Goal: Task Accomplishment & Management: Use online tool/utility

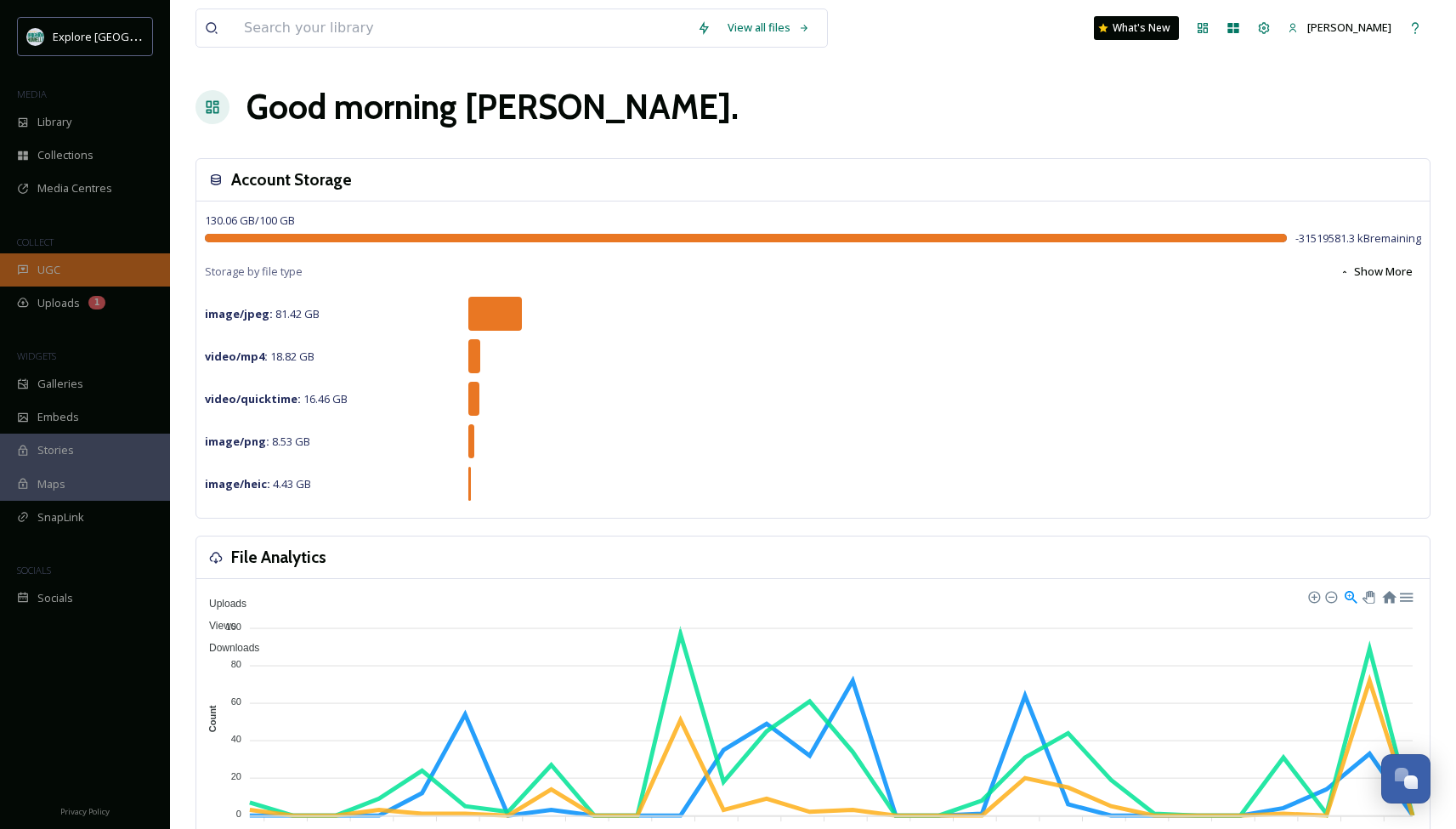
click at [62, 276] on div "UGC" at bounding box center [85, 269] width 170 height 33
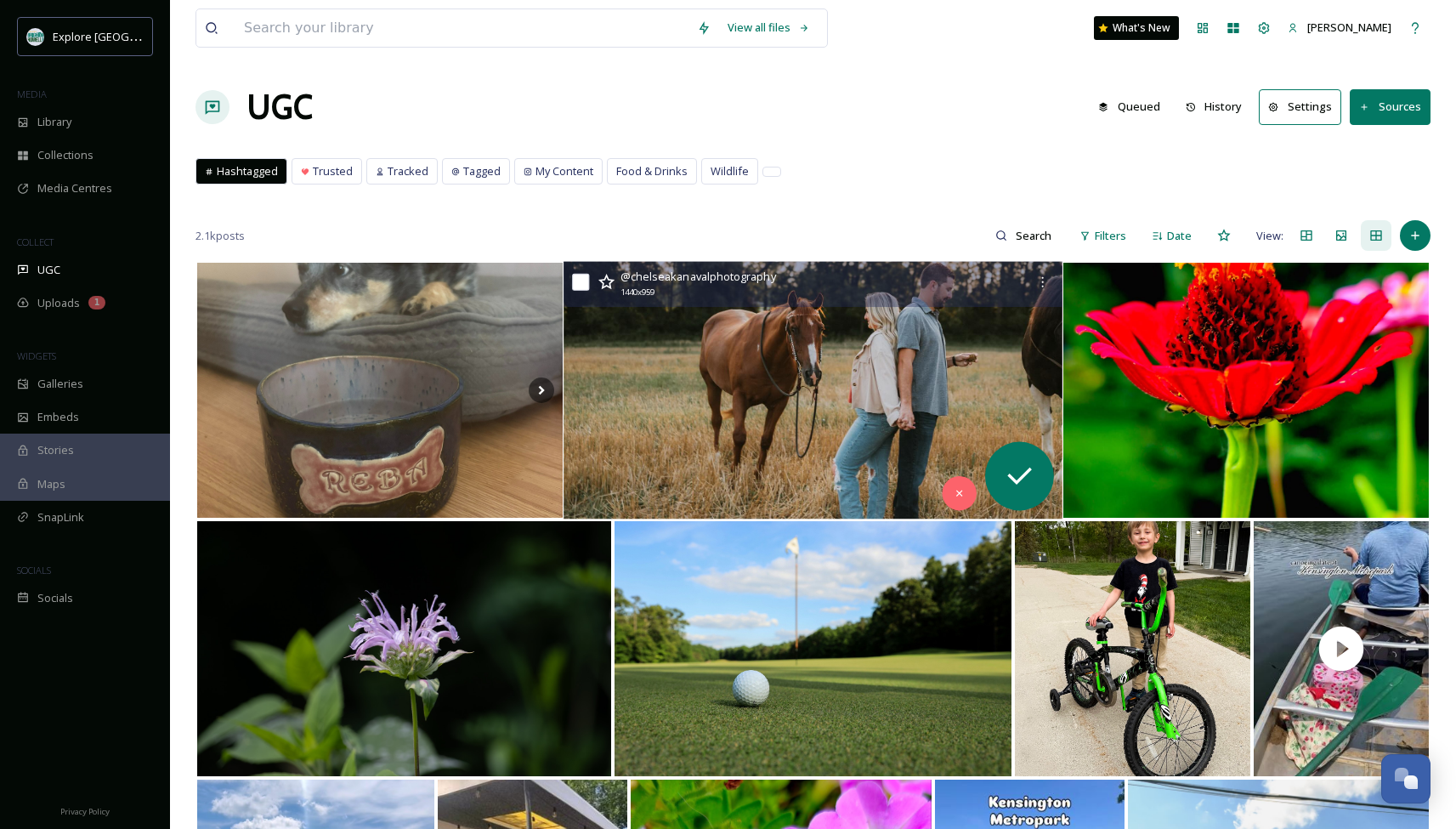
click at [937, 397] on img at bounding box center [813, 390] width 498 height 258
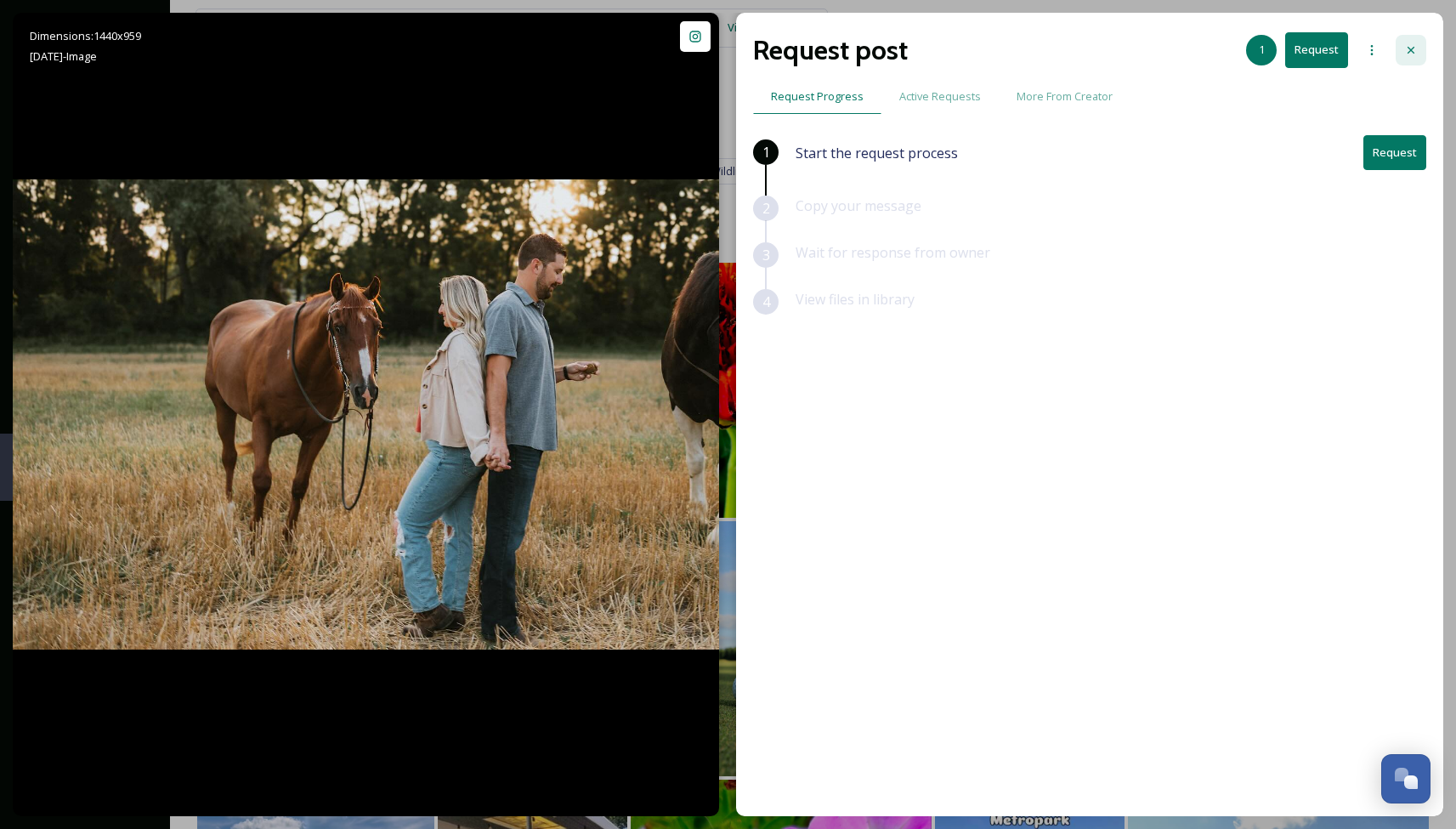
click at [1417, 48] on icon at bounding box center [1410, 49] width 13 height 13
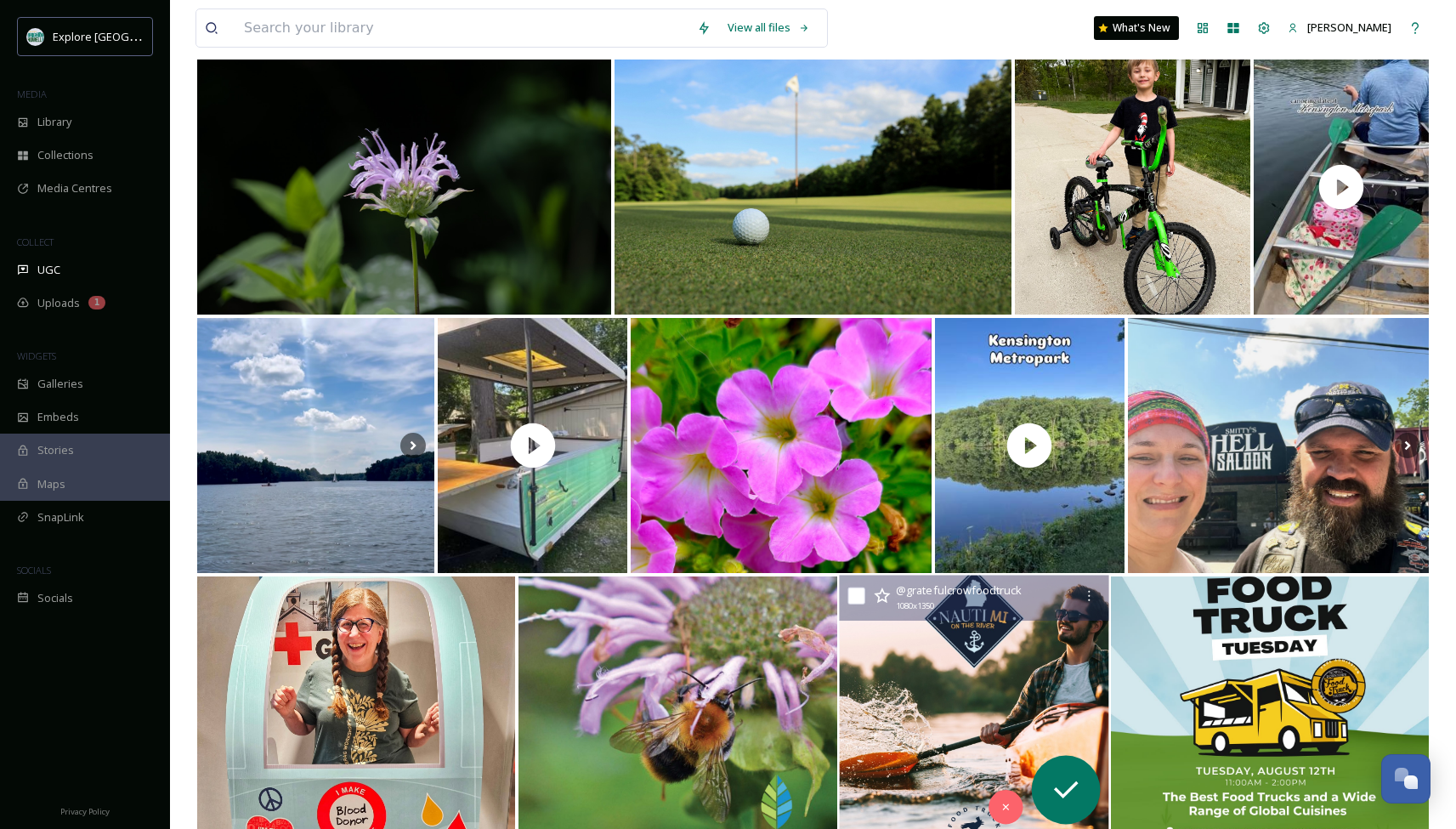
scroll to position [463, 0]
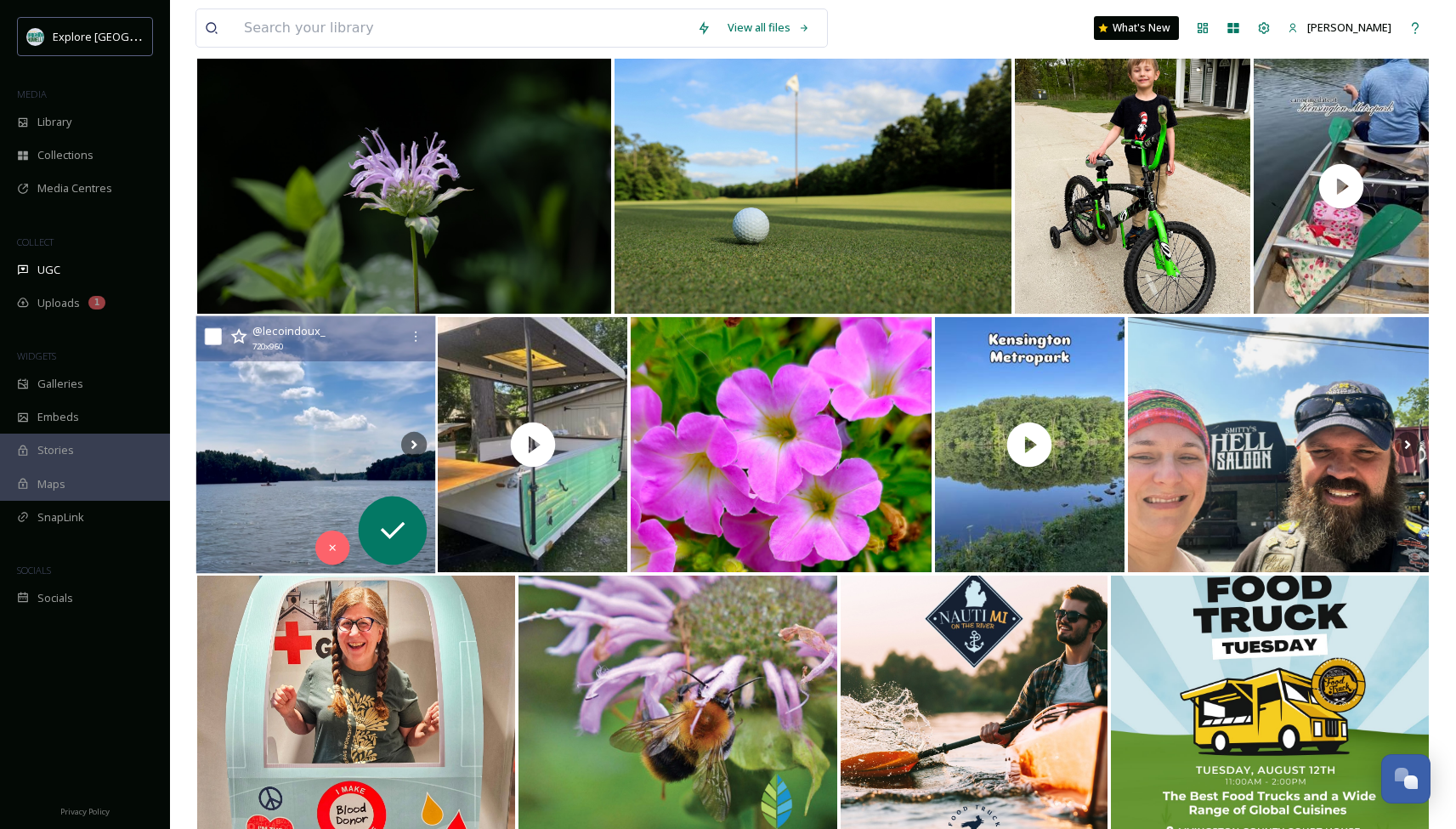
click at [299, 457] on img at bounding box center [316, 445] width 240 height 258
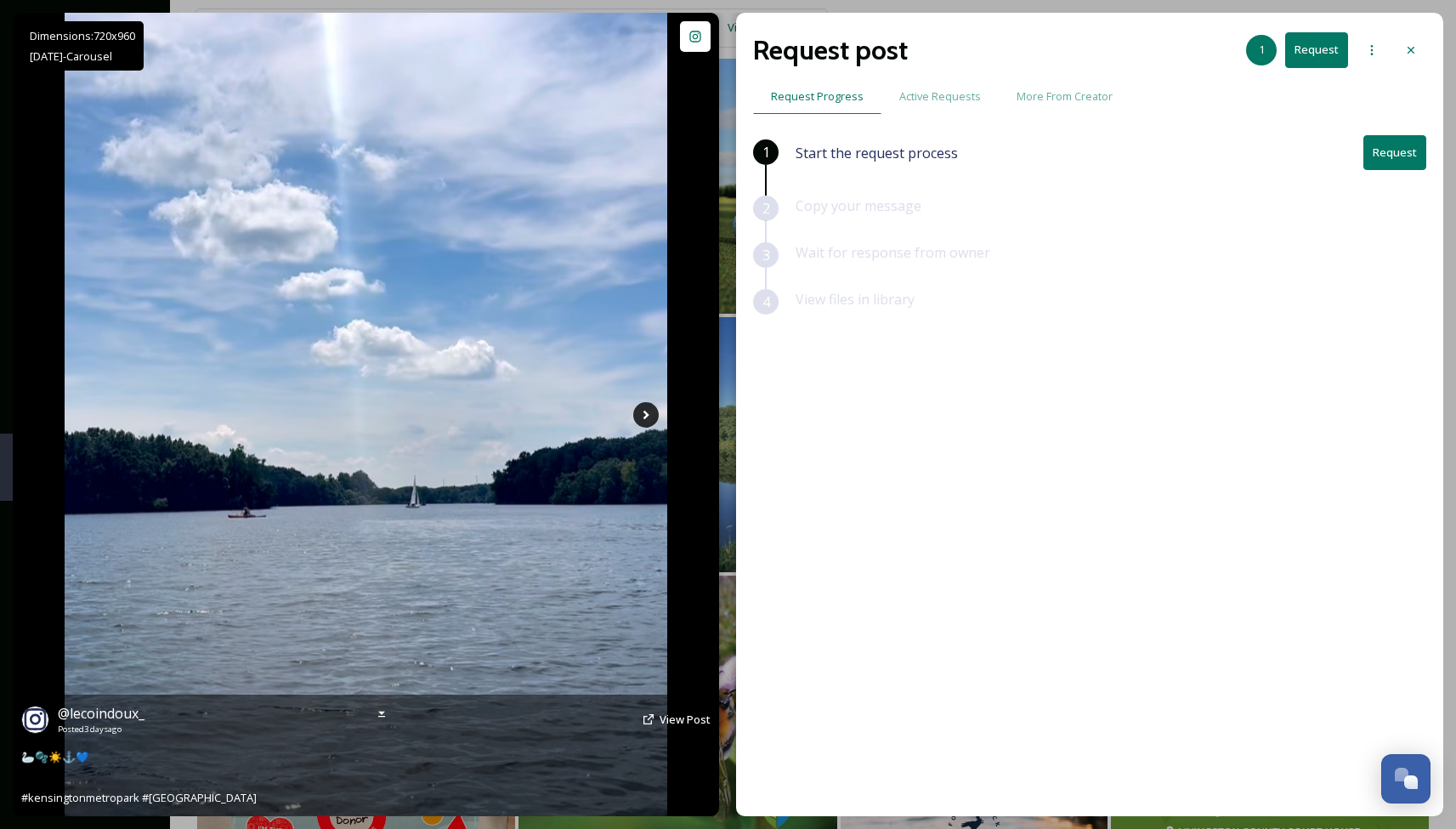
click at [644, 419] on icon at bounding box center [645, 414] width 25 height 25
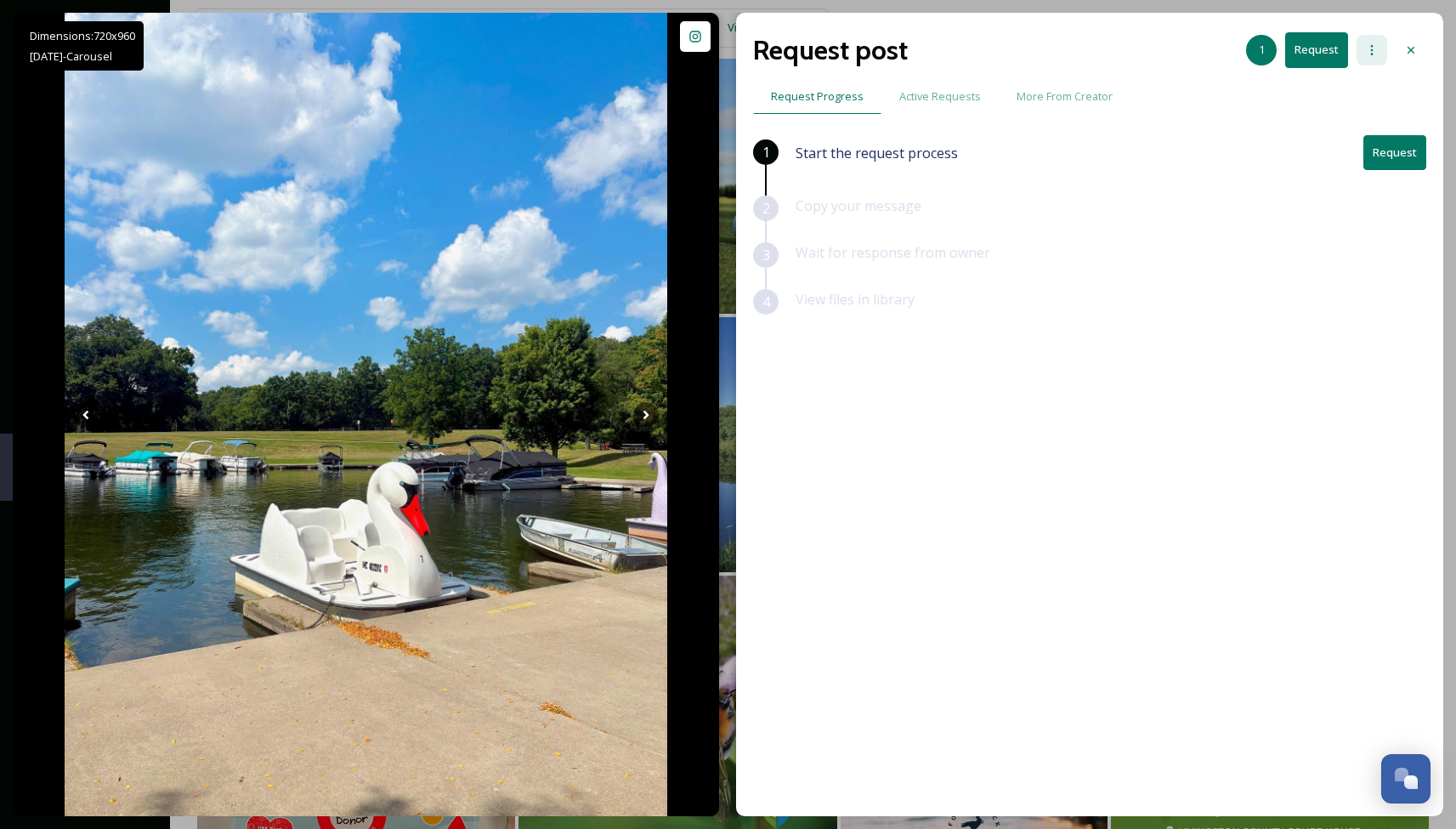
click at [1370, 54] on icon at bounding box center [1371, 49] width 13 height 13
click at [1332, 98] on div "Add Posts To Queue" at bounding box center [1324, 87] width 123 height 33
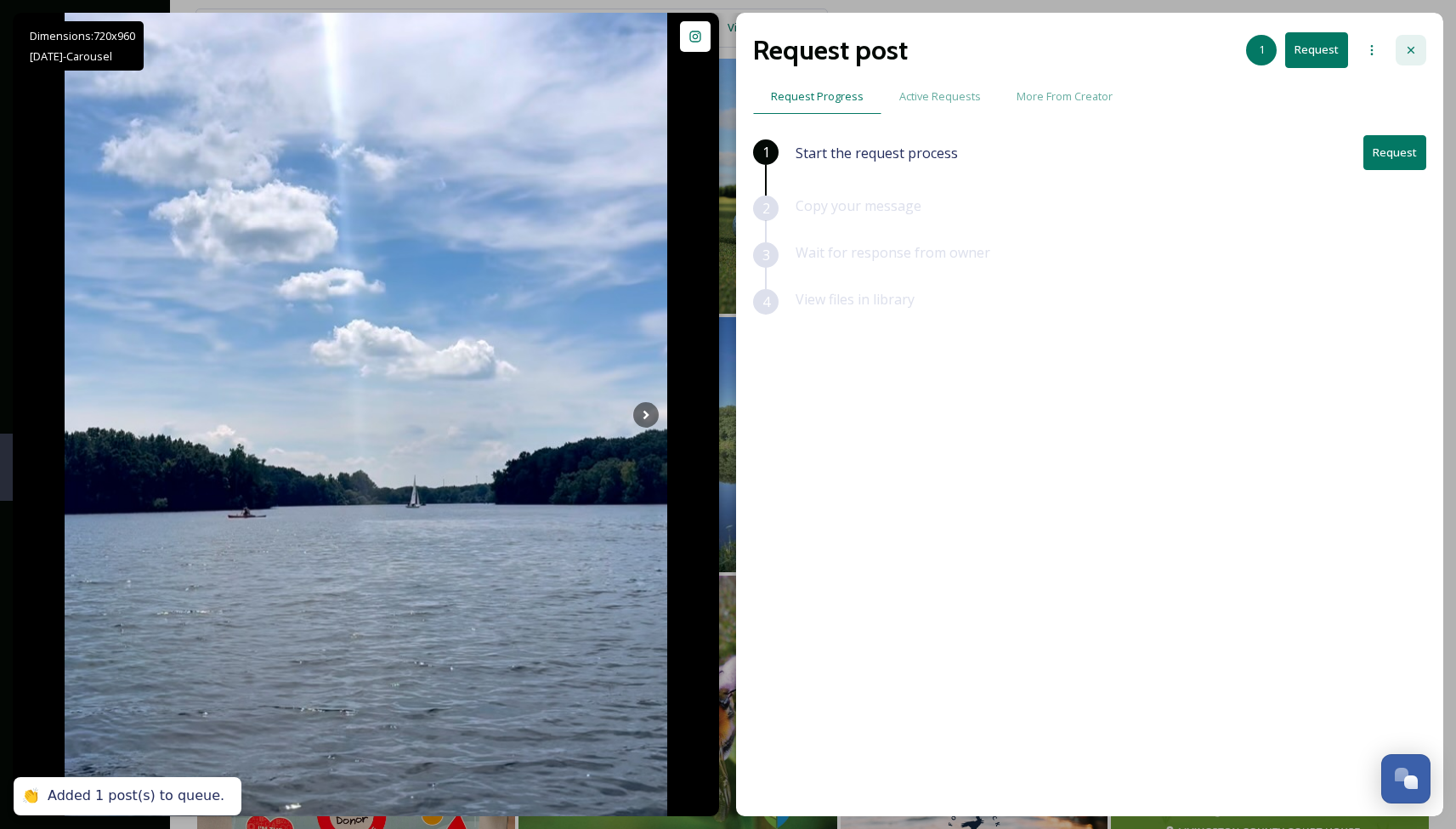
click at [1413, 57] on div at bounding box center [1410, 50] width 30 height 30
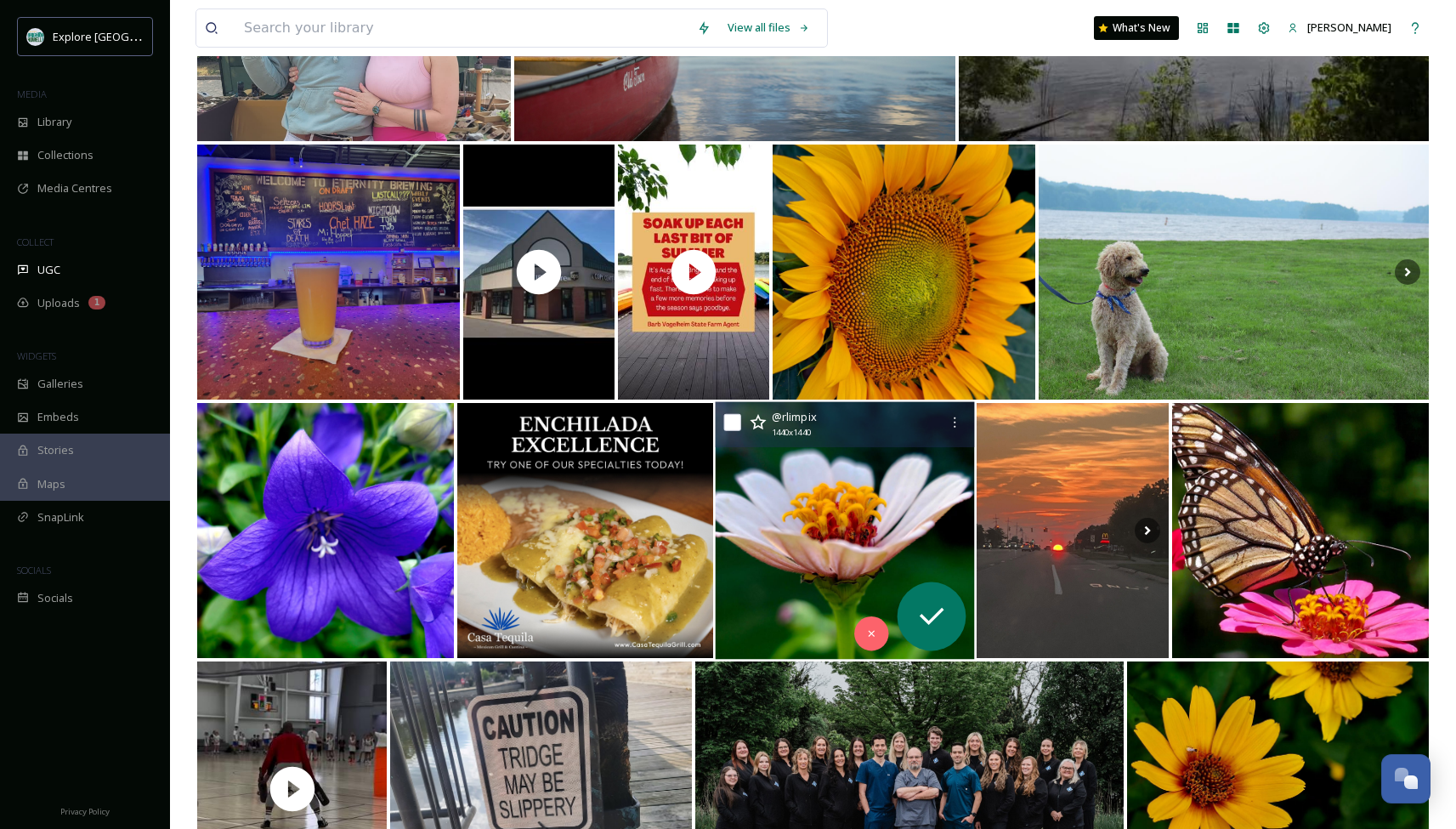
scroll to position [2445, 0]
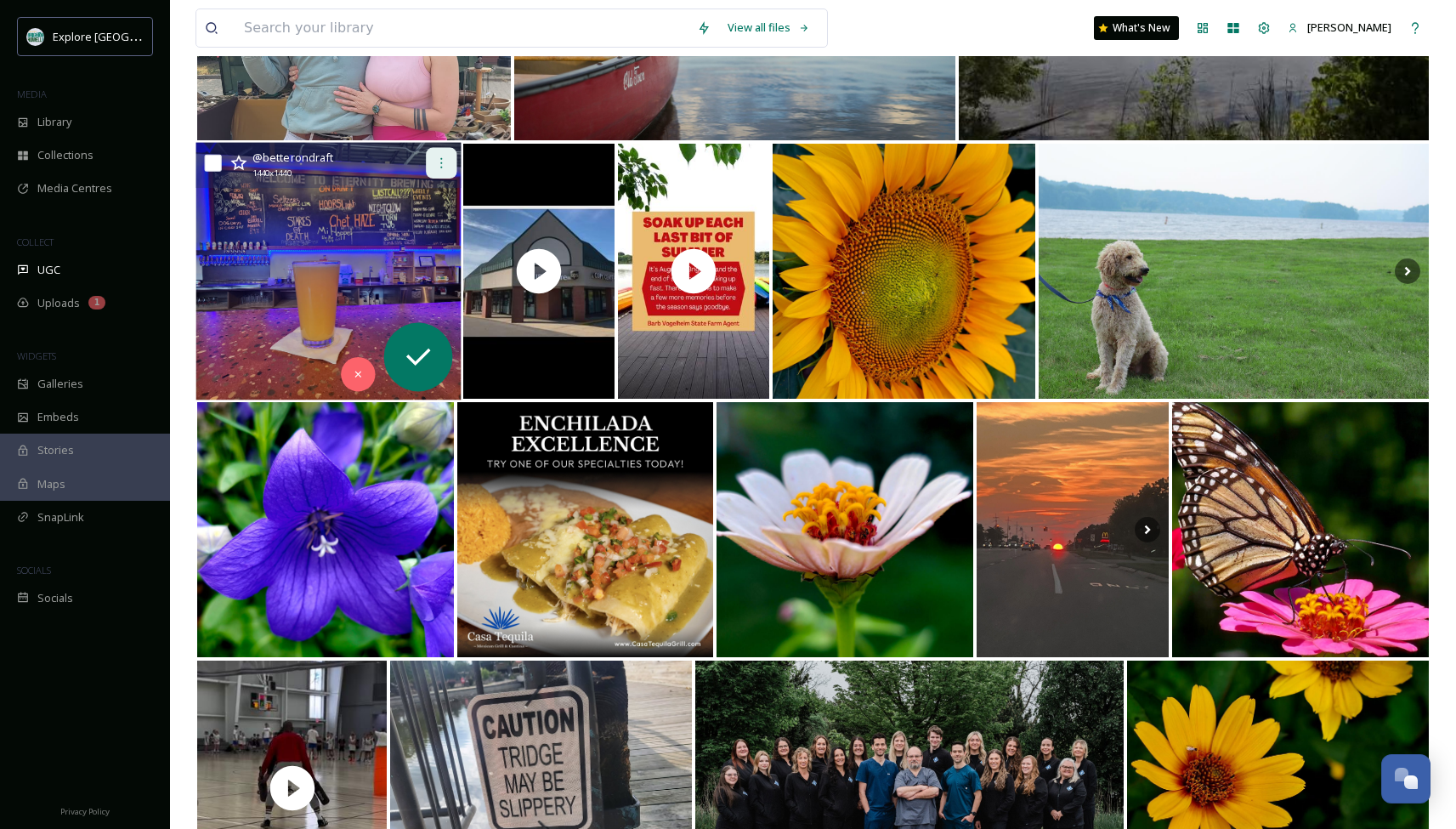
click at [442, 172] on div at bounding box center [441, 163] width 30 height 30
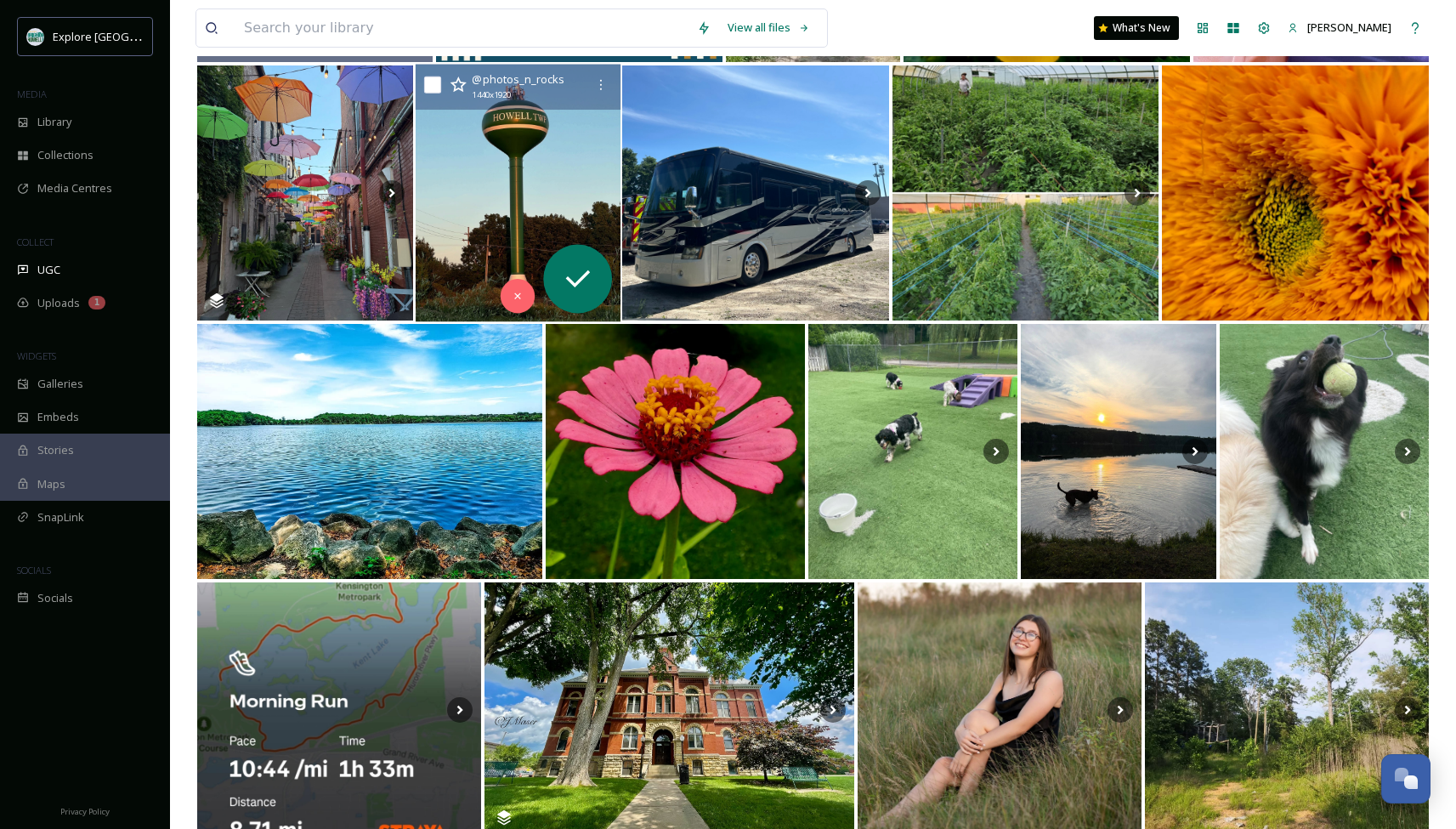
scroll to position [4115, 0]
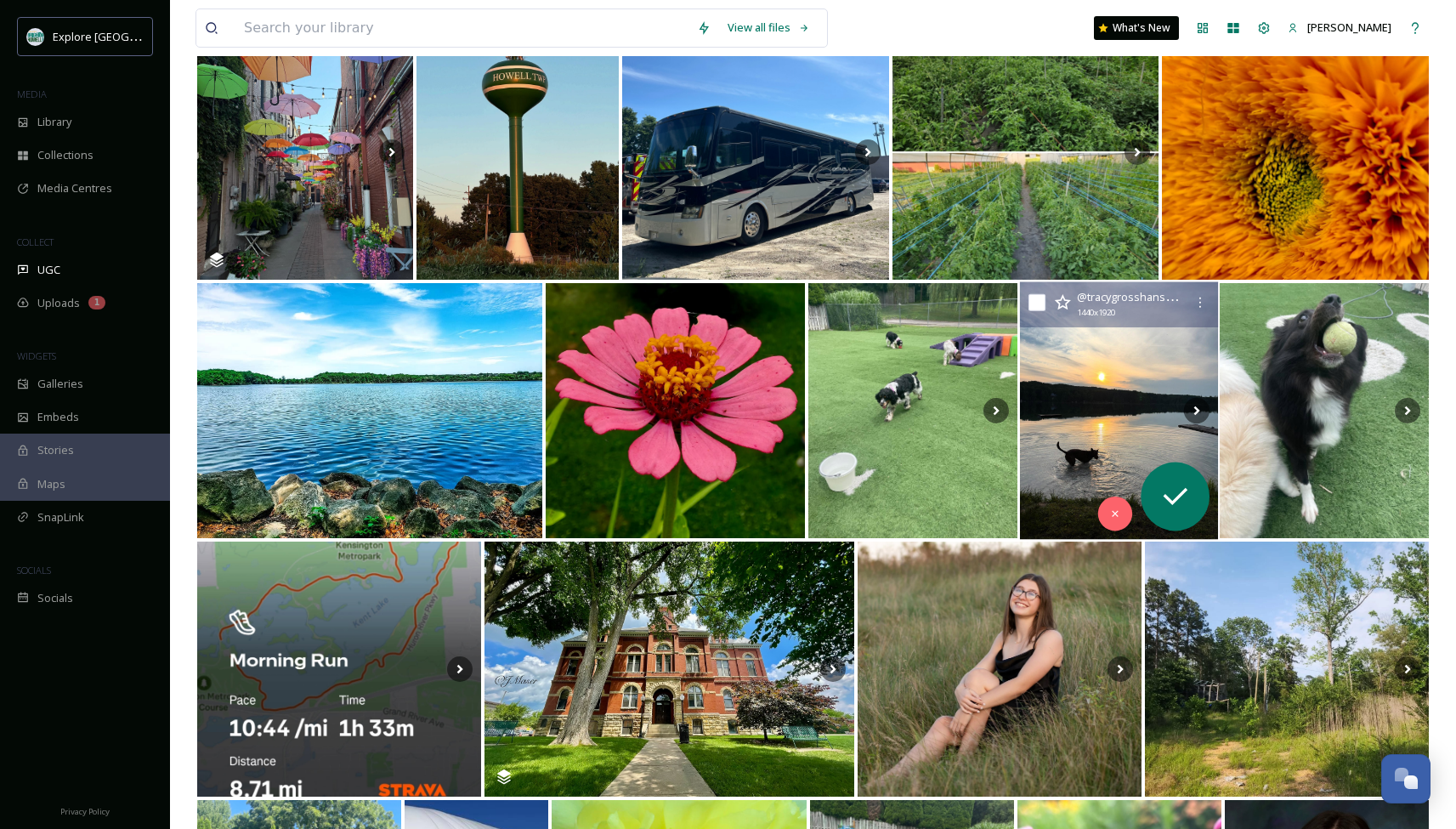
click at [1105, 433] on img at bounding box center [1118, 411] width 198 height 258
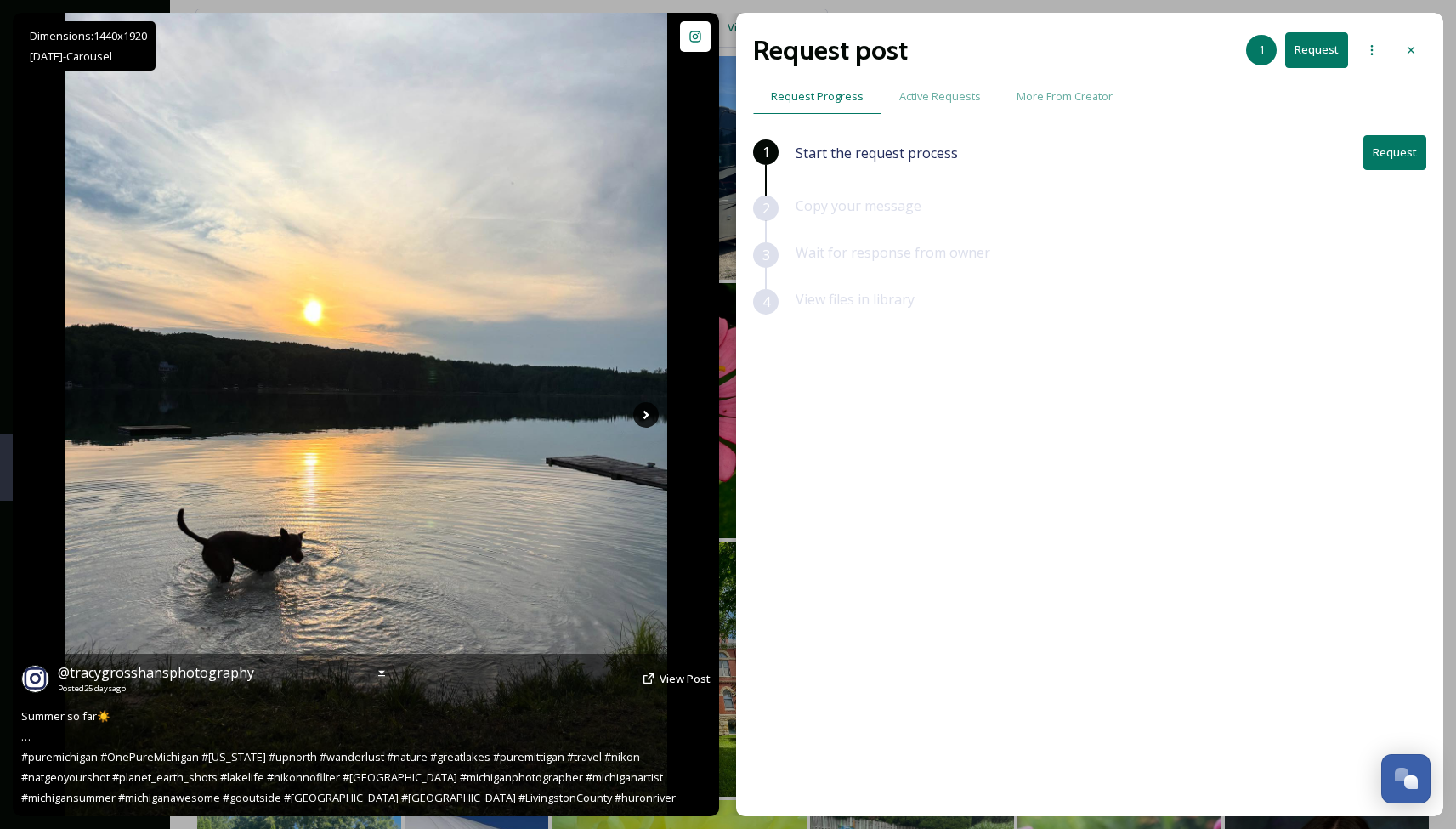
click at [645, 414] on icon at bounding box center [645, 414] width 25 height 25
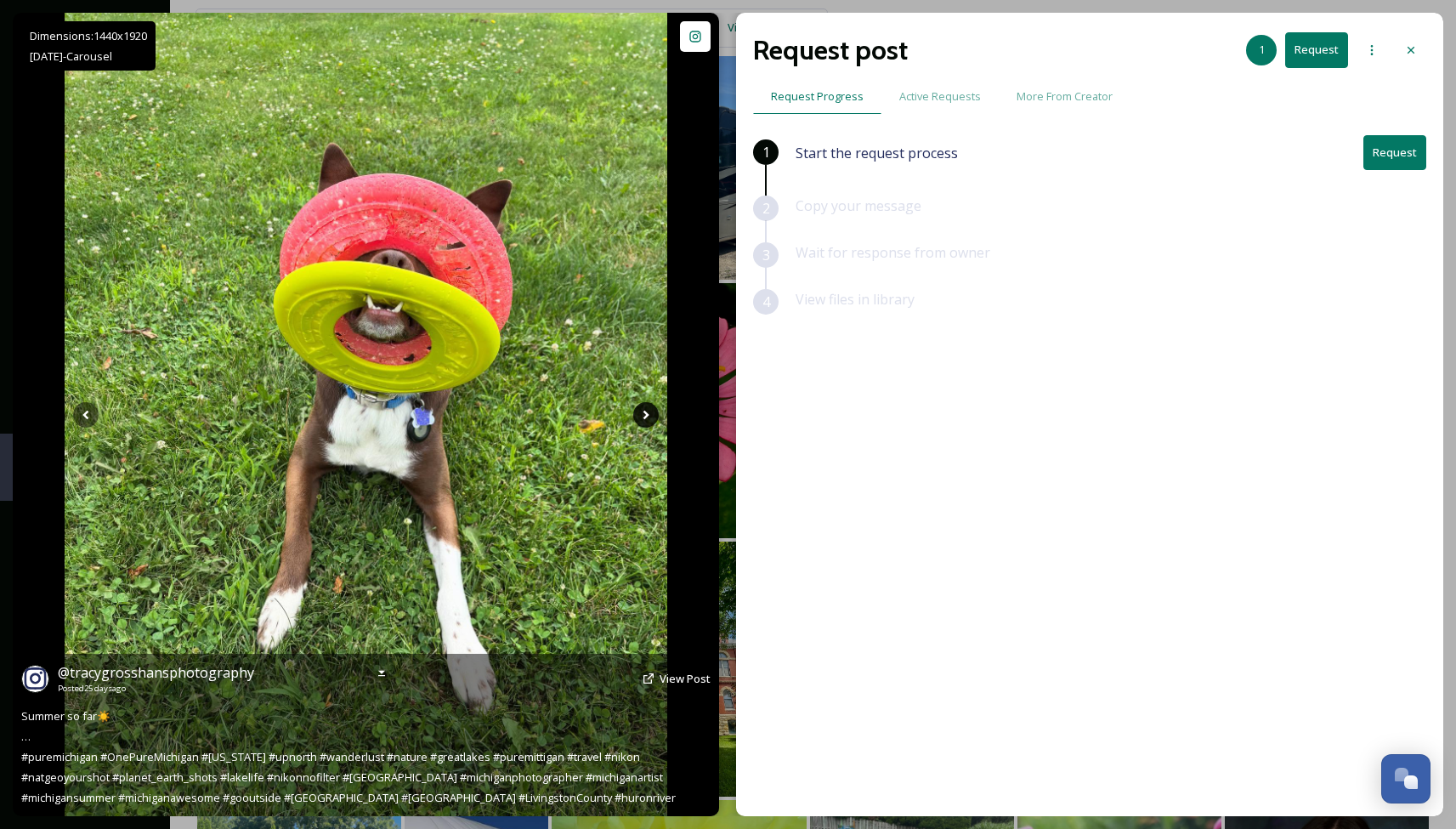
click at [645, 414] on icon at bounding box center [645, 414] width 25 height 25
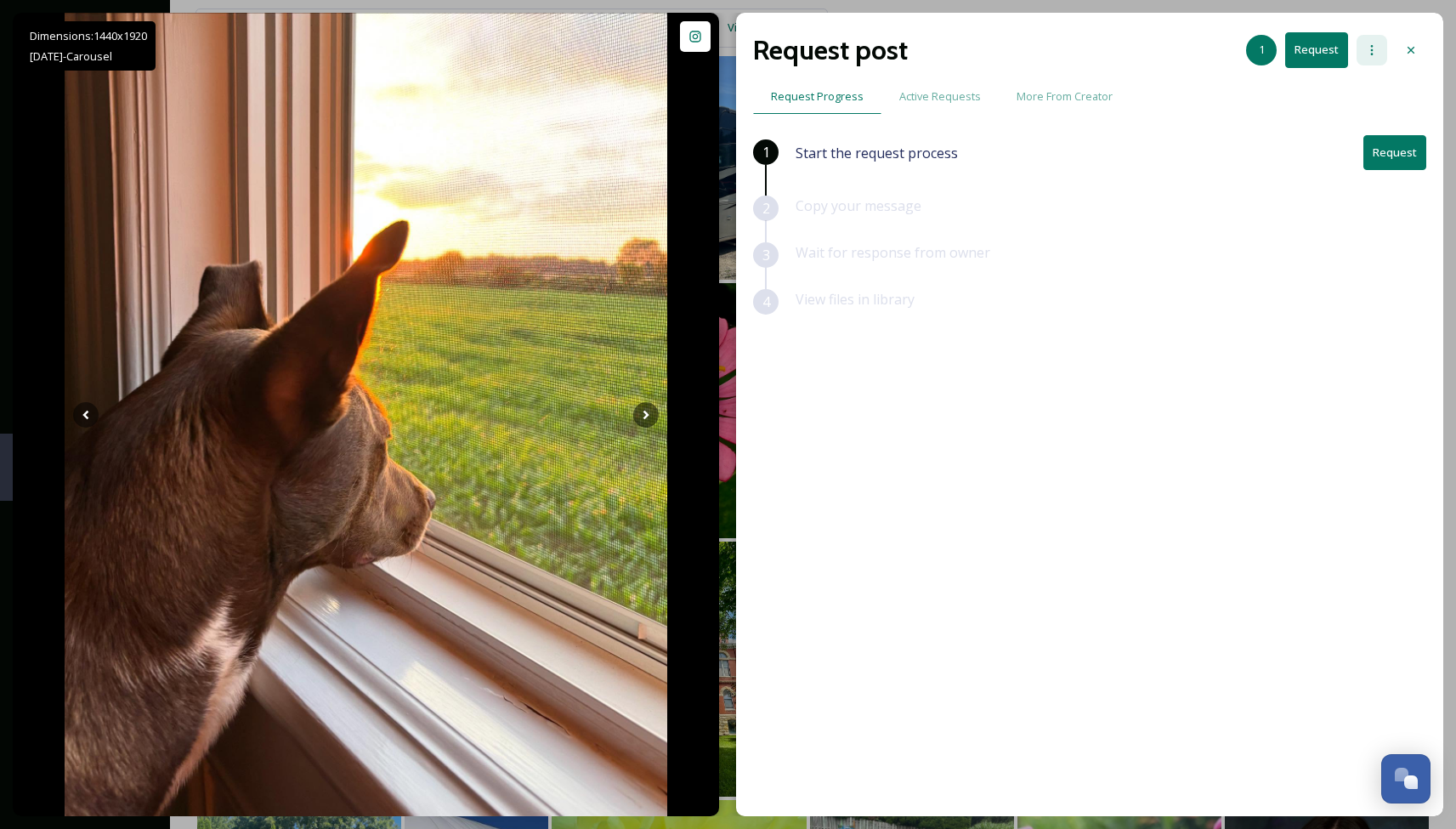
click at [1385, 51] on div at bounding box center [1372, 50] width 30 height 30
click at [1093, 312] on div "View files in library" at bounding box center [1111, 312] width 631 height 47
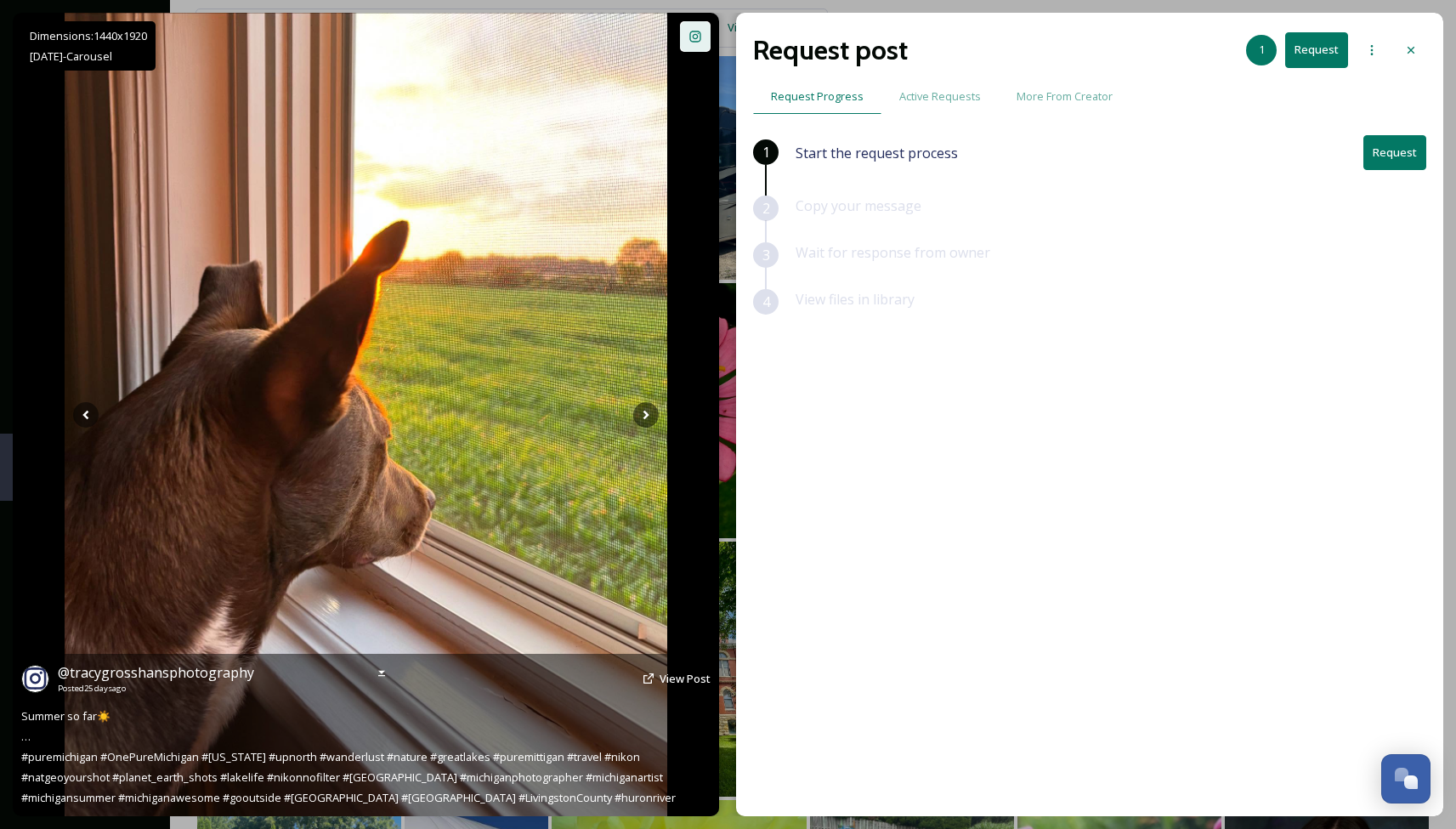
click at [693, 39] on icon at bounding box center [694, 36] width 13 height 13
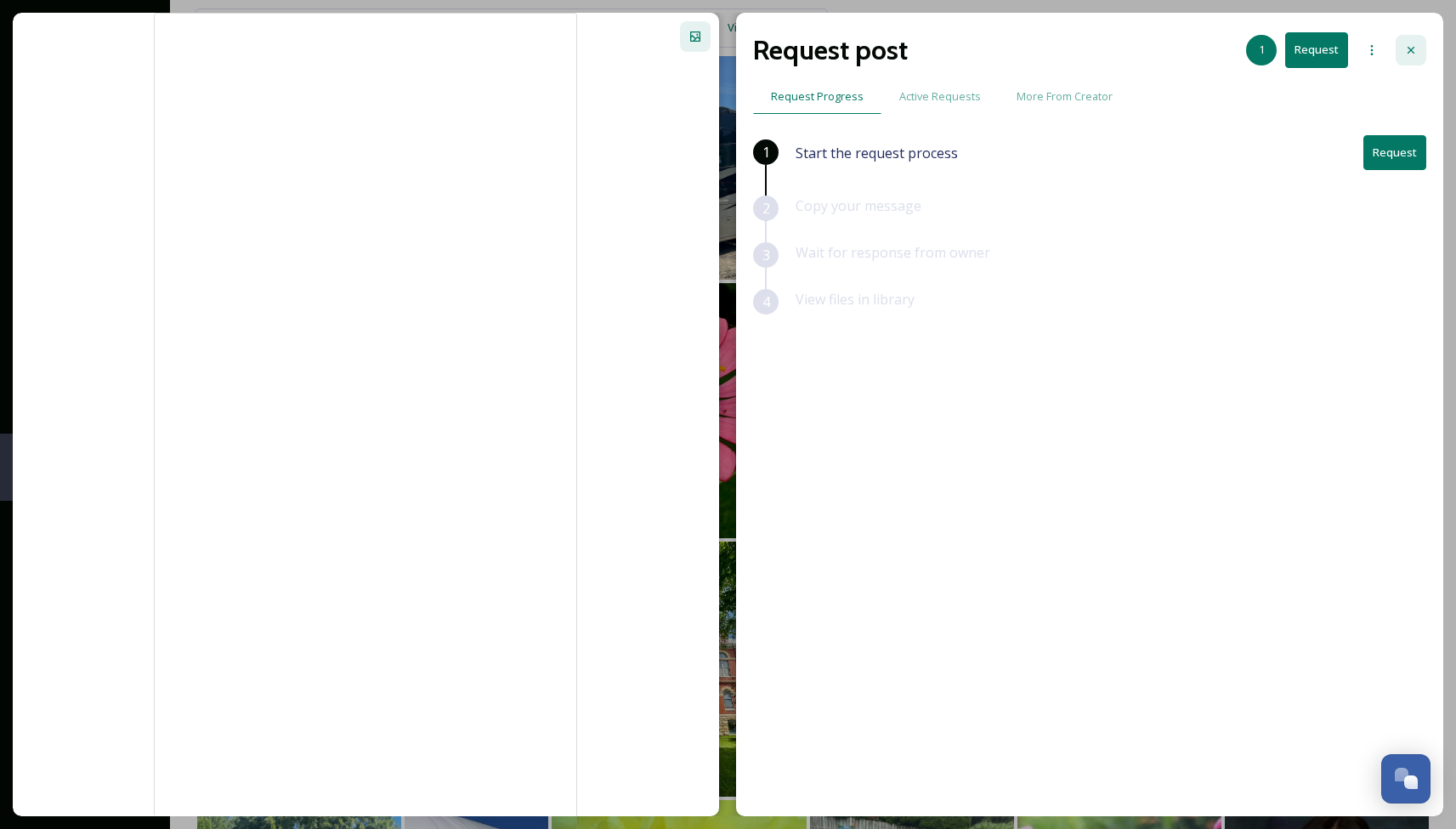
click at [1420, 51] on div at bounding box center [1410, 50] width 30 height 30
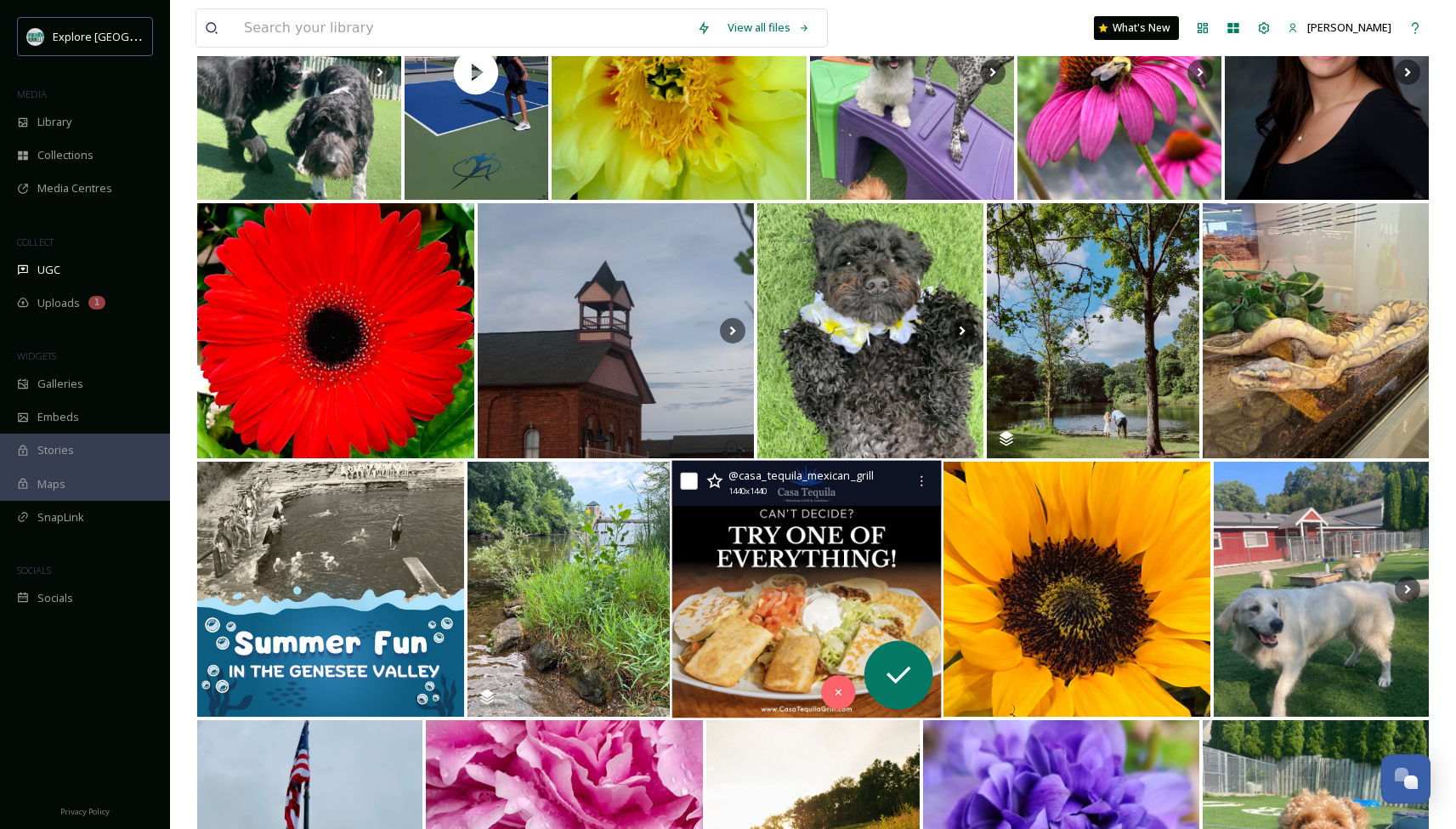
scroll to position [4988, 0]
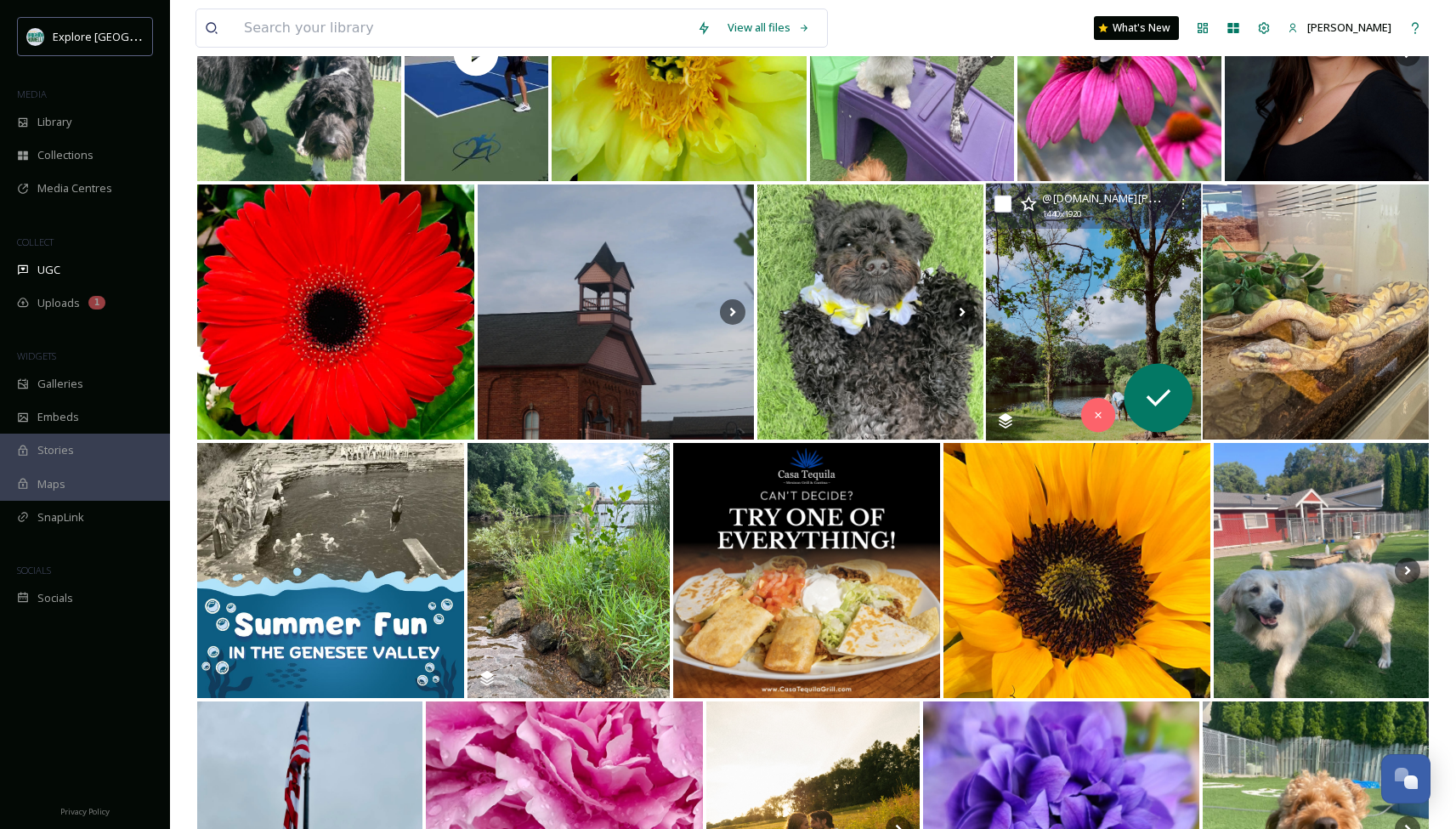
click at [1114, 350] on img at bounding box center [1094, 312] width 215 height 258
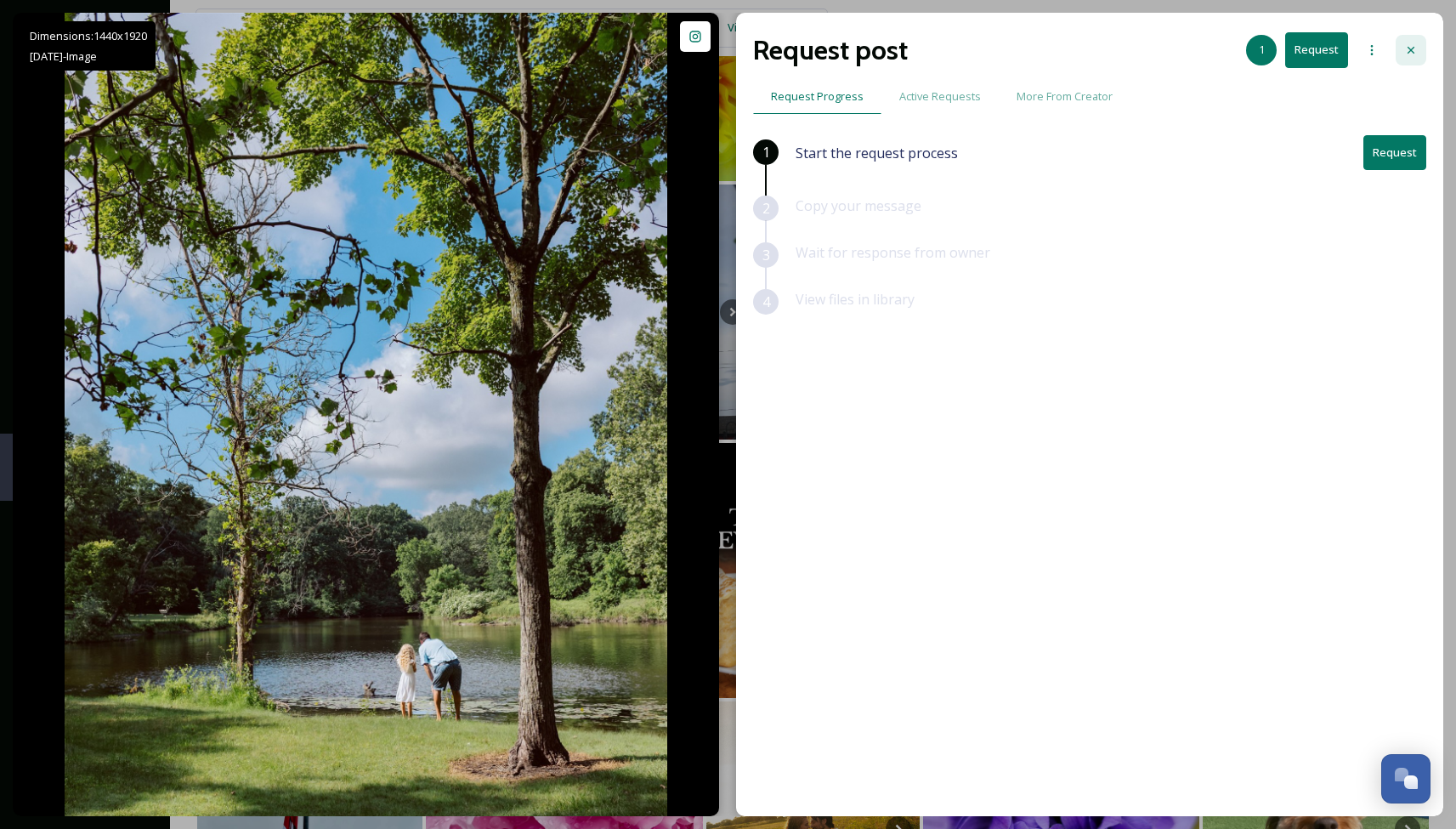
click at [1411, 52] on icon at bounding box center [1410, 49] width 13 height 13
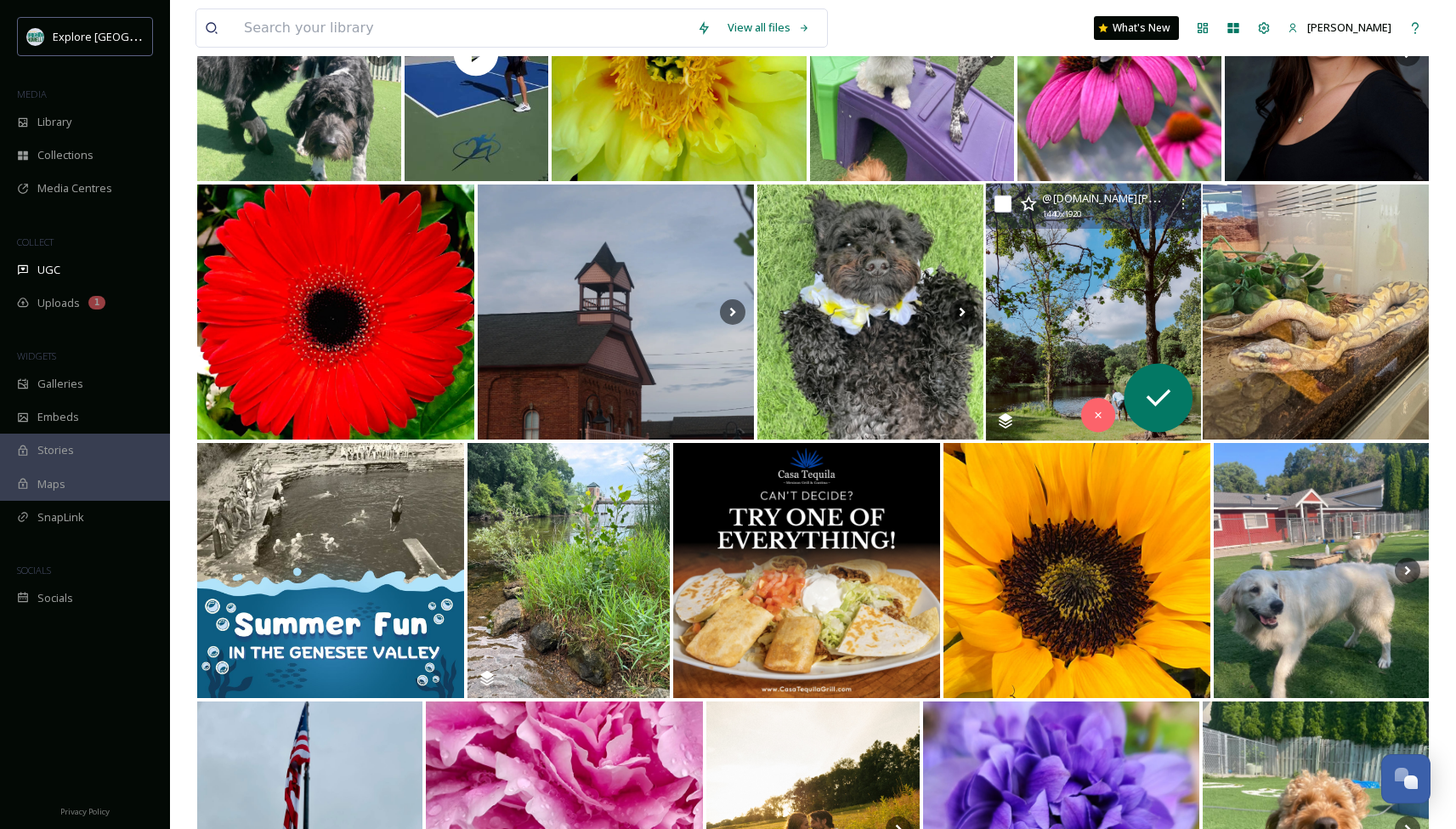
click at [1082, 355] on img at bounding box center [1094, 312] width 215 height 258
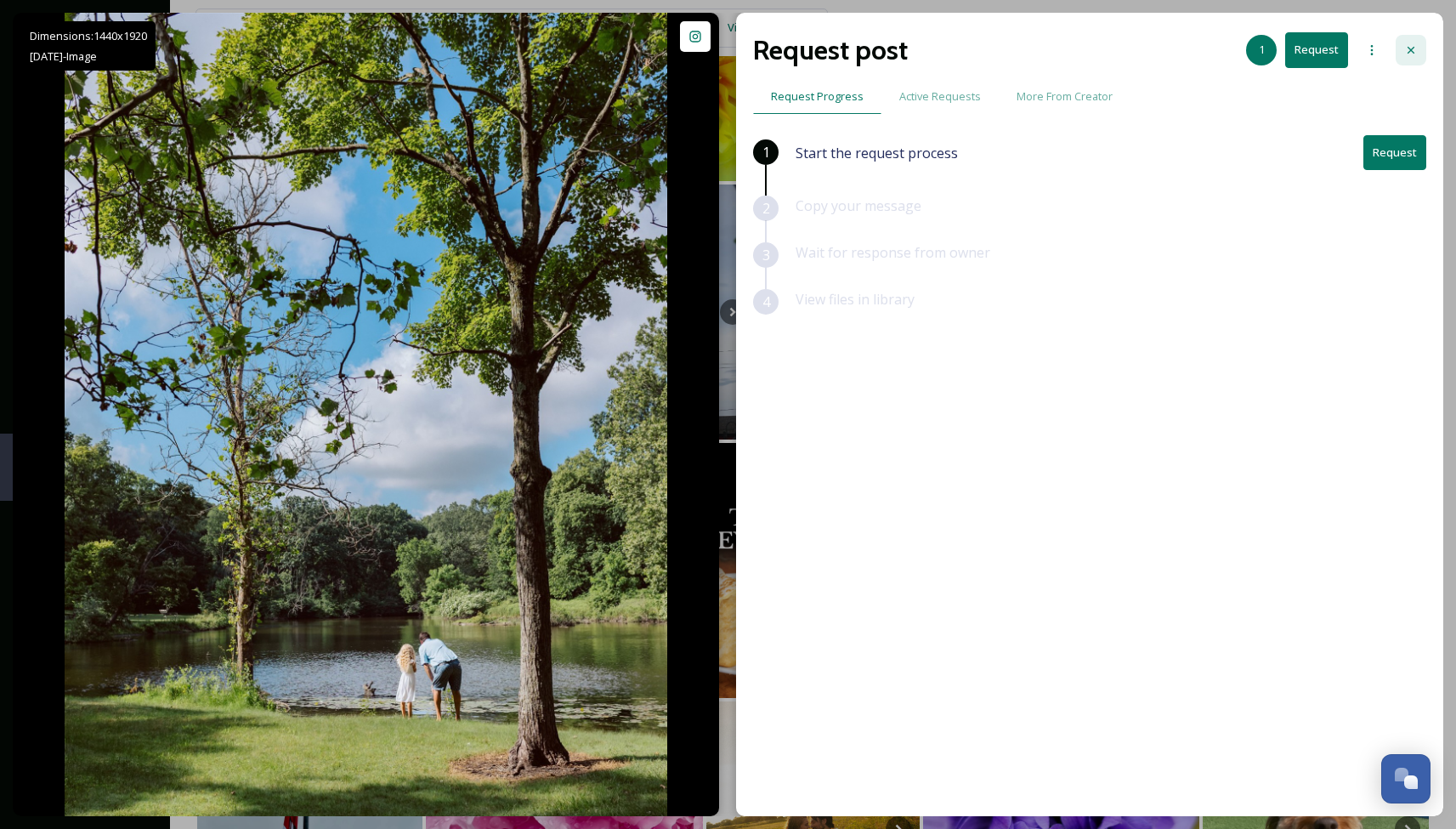
click at [1409, 48] on icon at bounding box center [1410, 49] width 13 height 13
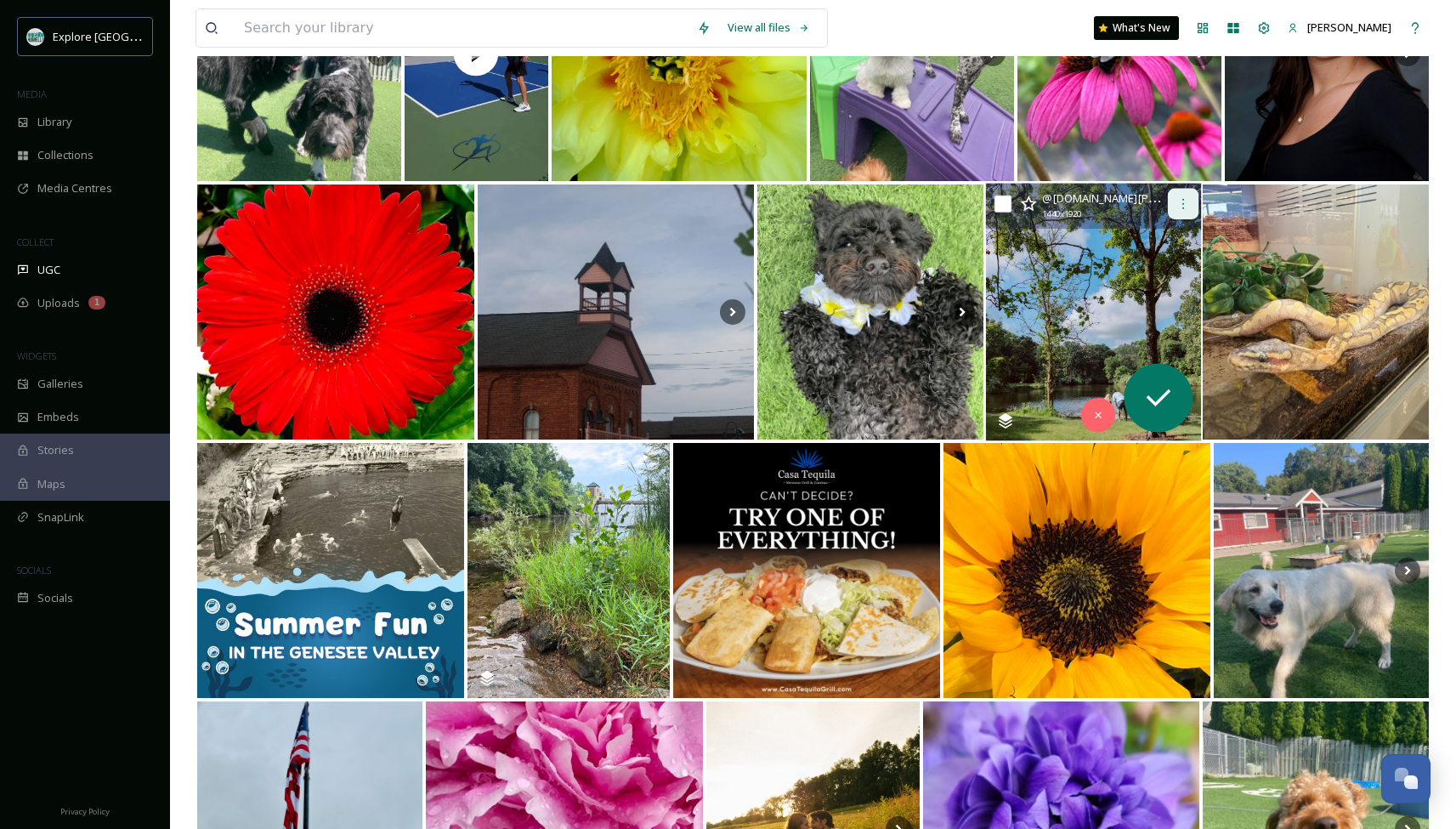
click at [1180, 210] on icon at bounding box center [1181, 203] width 13 height 13
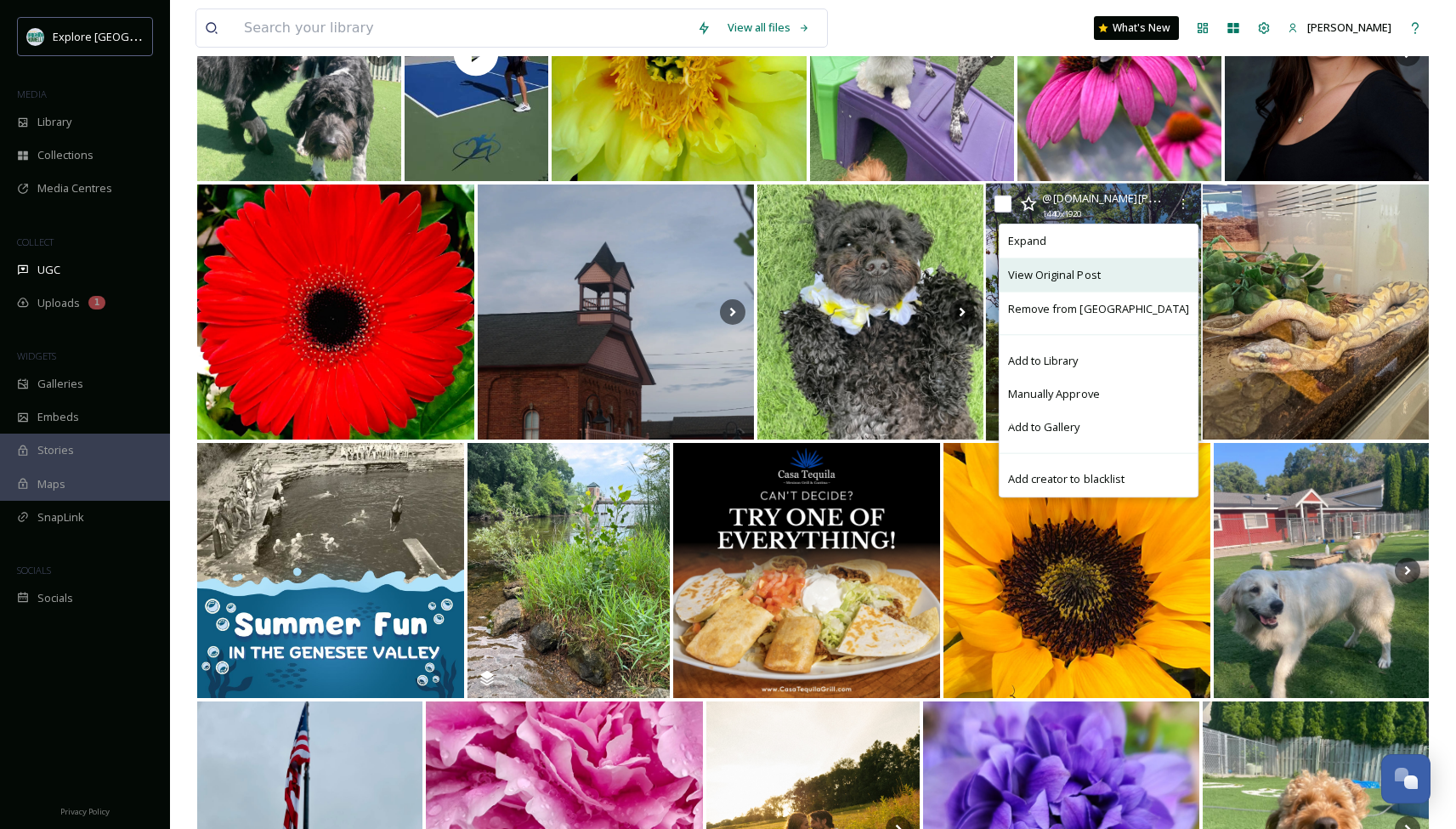
click at [1100, 278] on span "View Original Post" at bounding box center [1053, 275] width 93 height 16
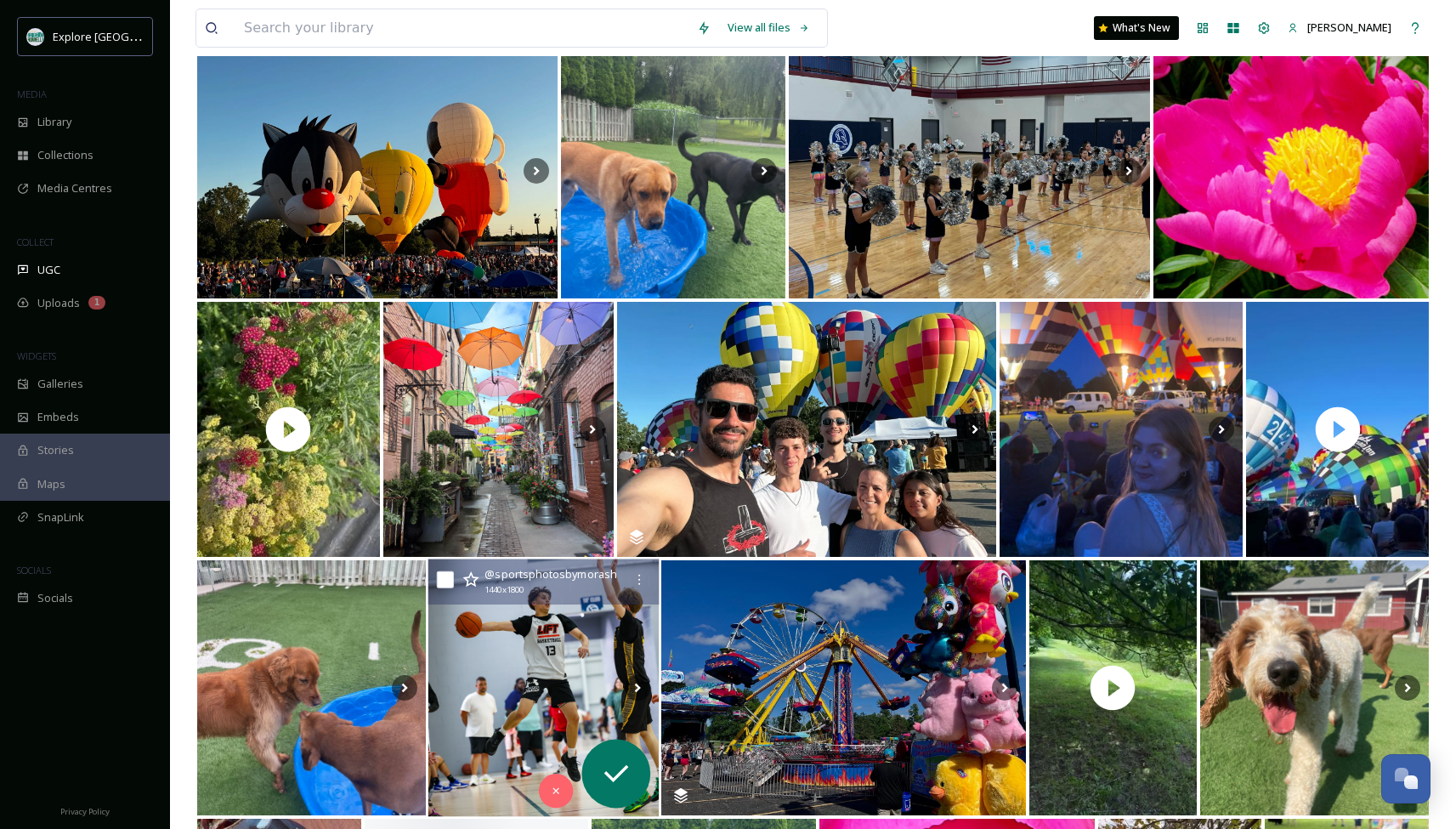
scroll to position [7462, 0]
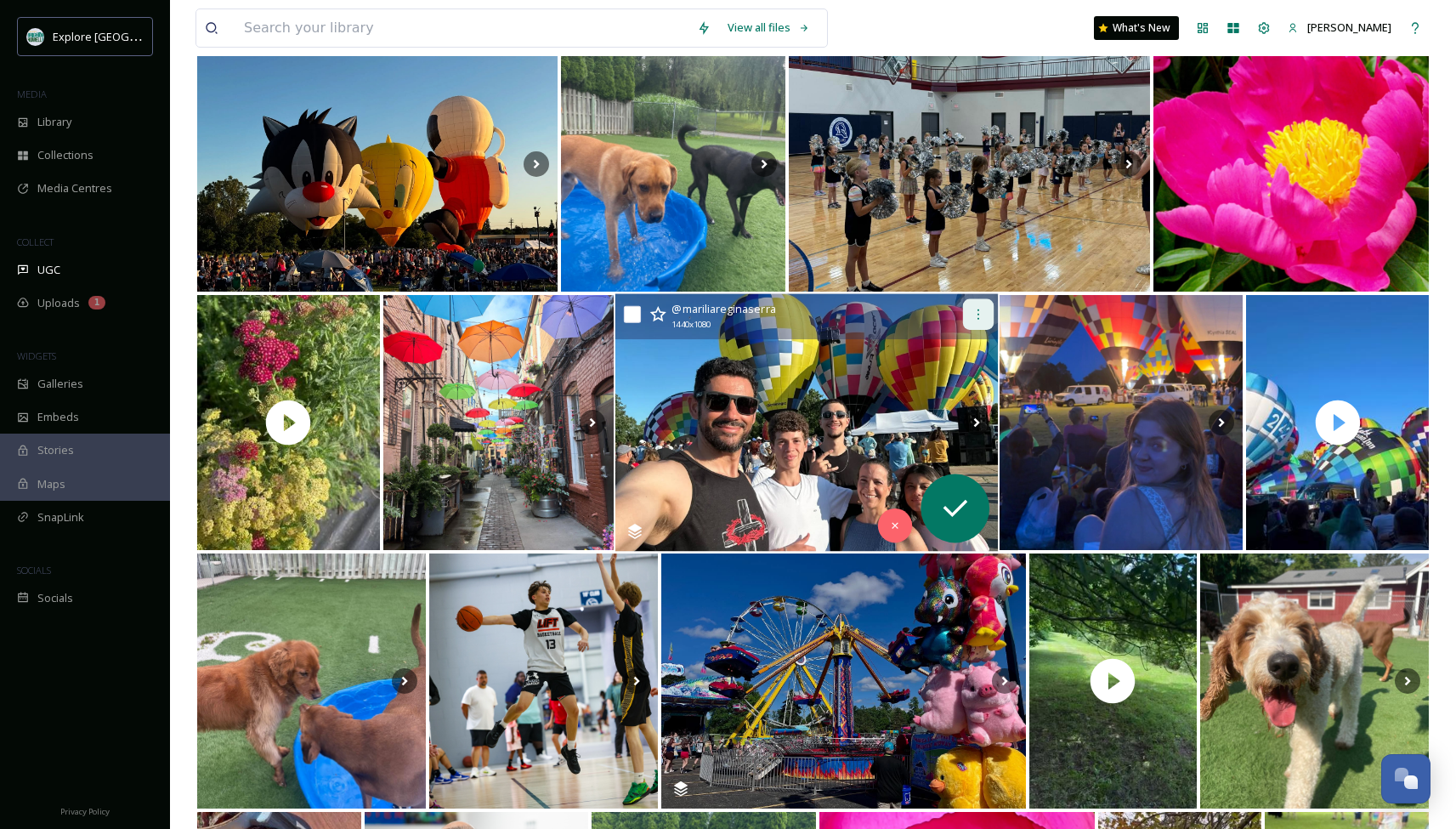
click at [977, 319] on icon at bounding box center [977, 314] width 13 height 13
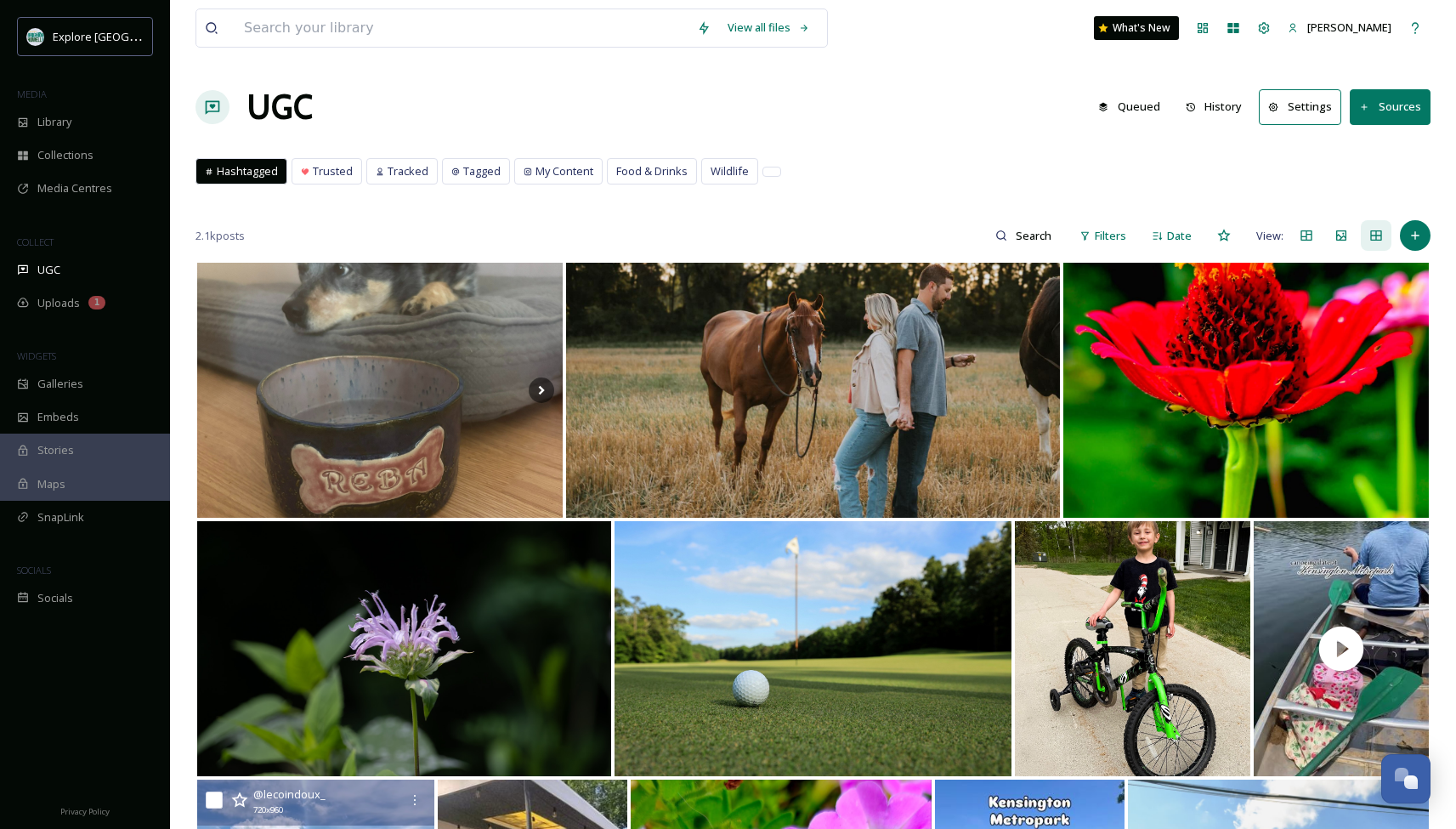
scroll to position [0, 0]
click at [1166, 104] on button "Queued" at bounding box center [1128, 107] width 79 height 33
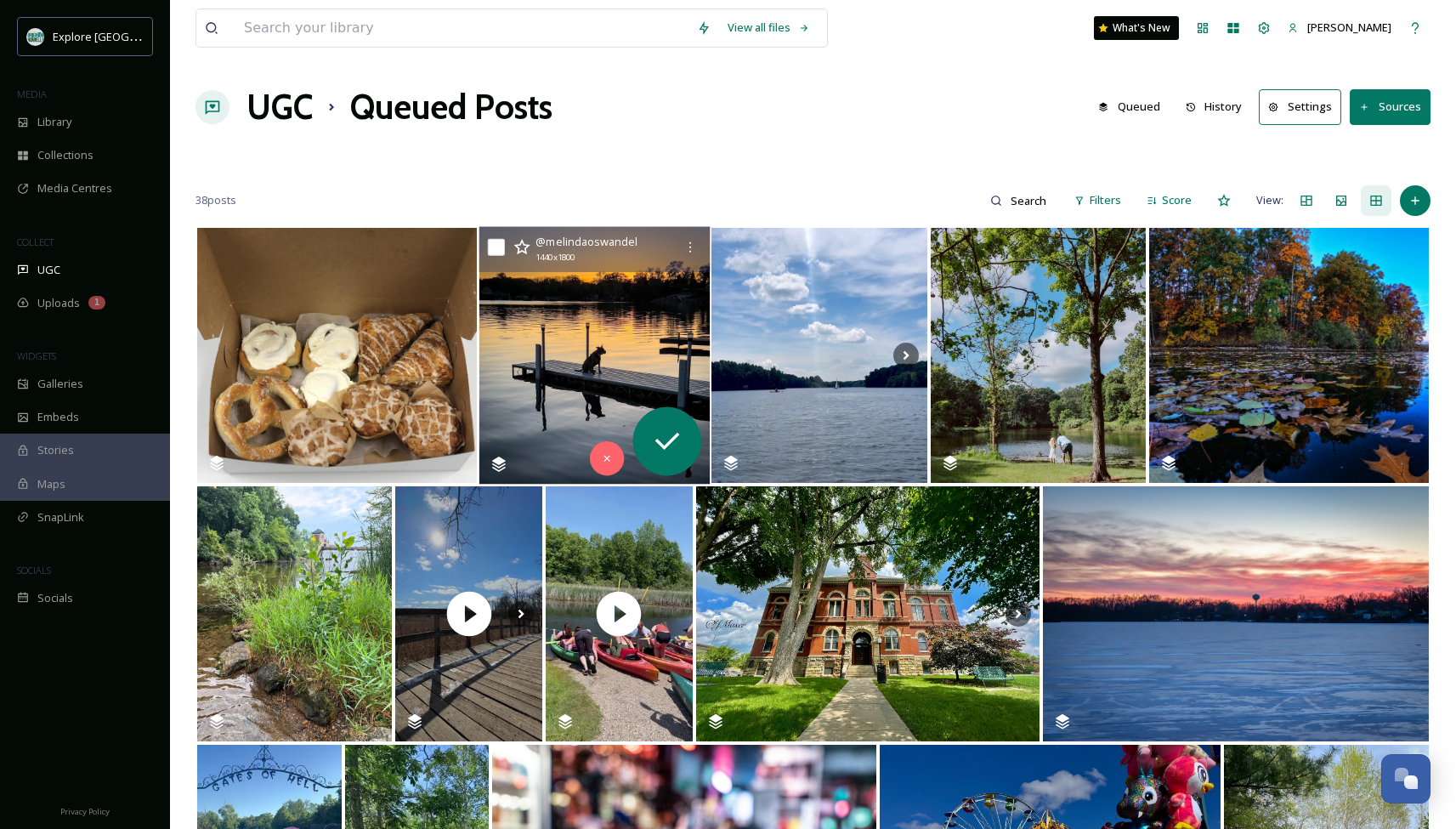
click at [591, 357] on img at bounding box center [593, 356] width 230 height 258
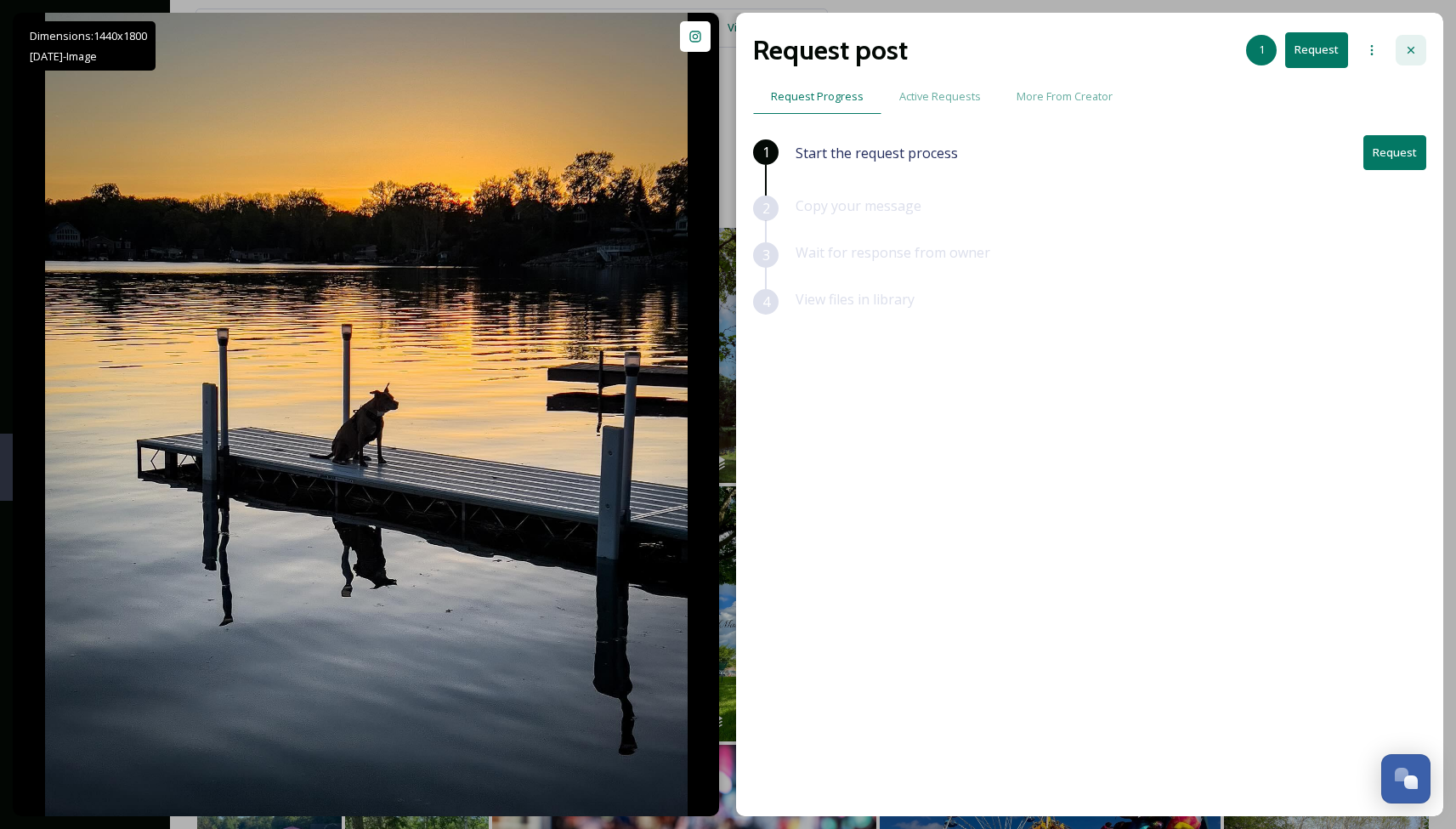
click at [1401, 45] on div at bounding box center [1410, 50] width 30 height 30
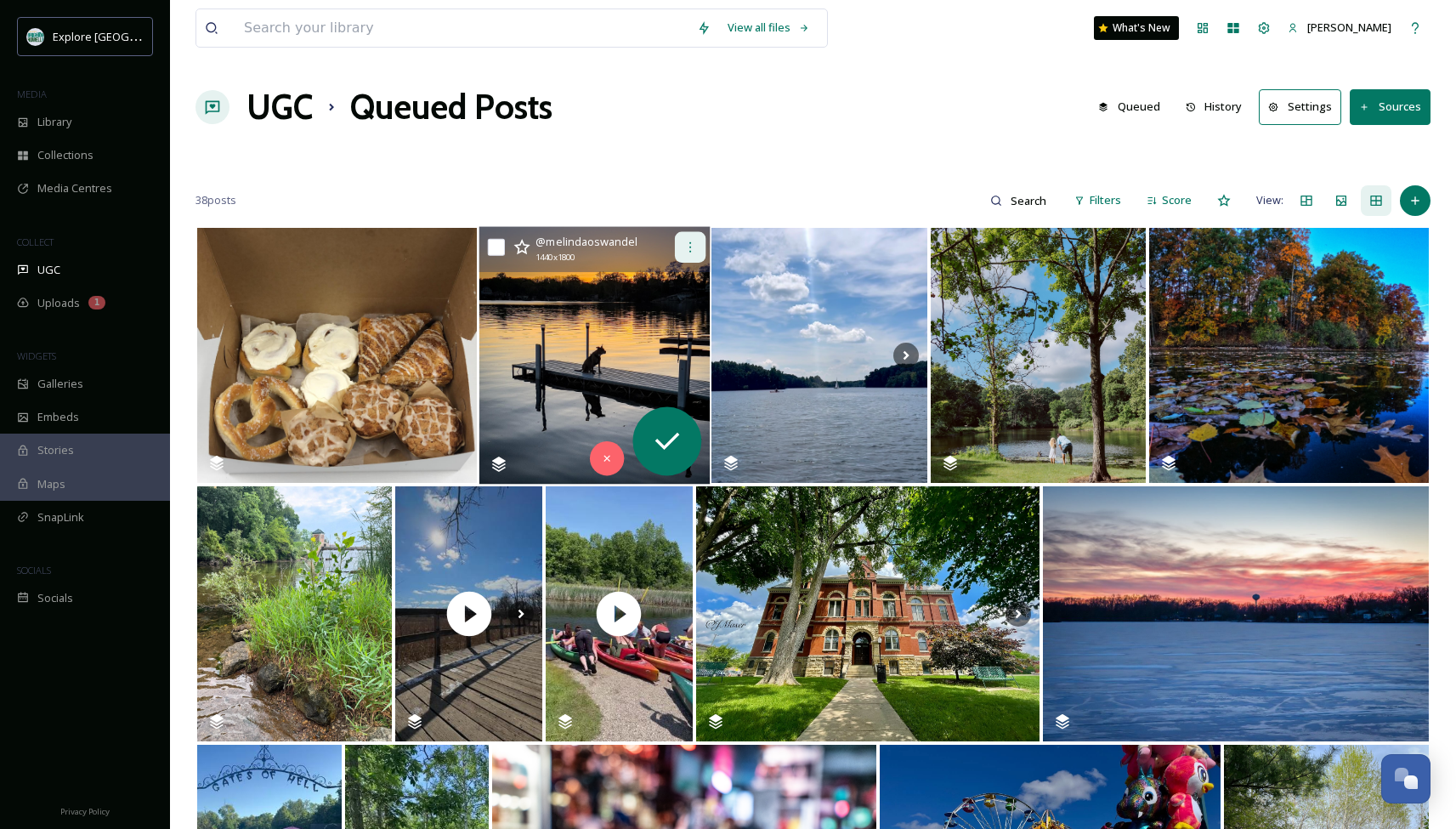
click at [684, 247] on icon at bounding box center [689, 247] width 13 height 13
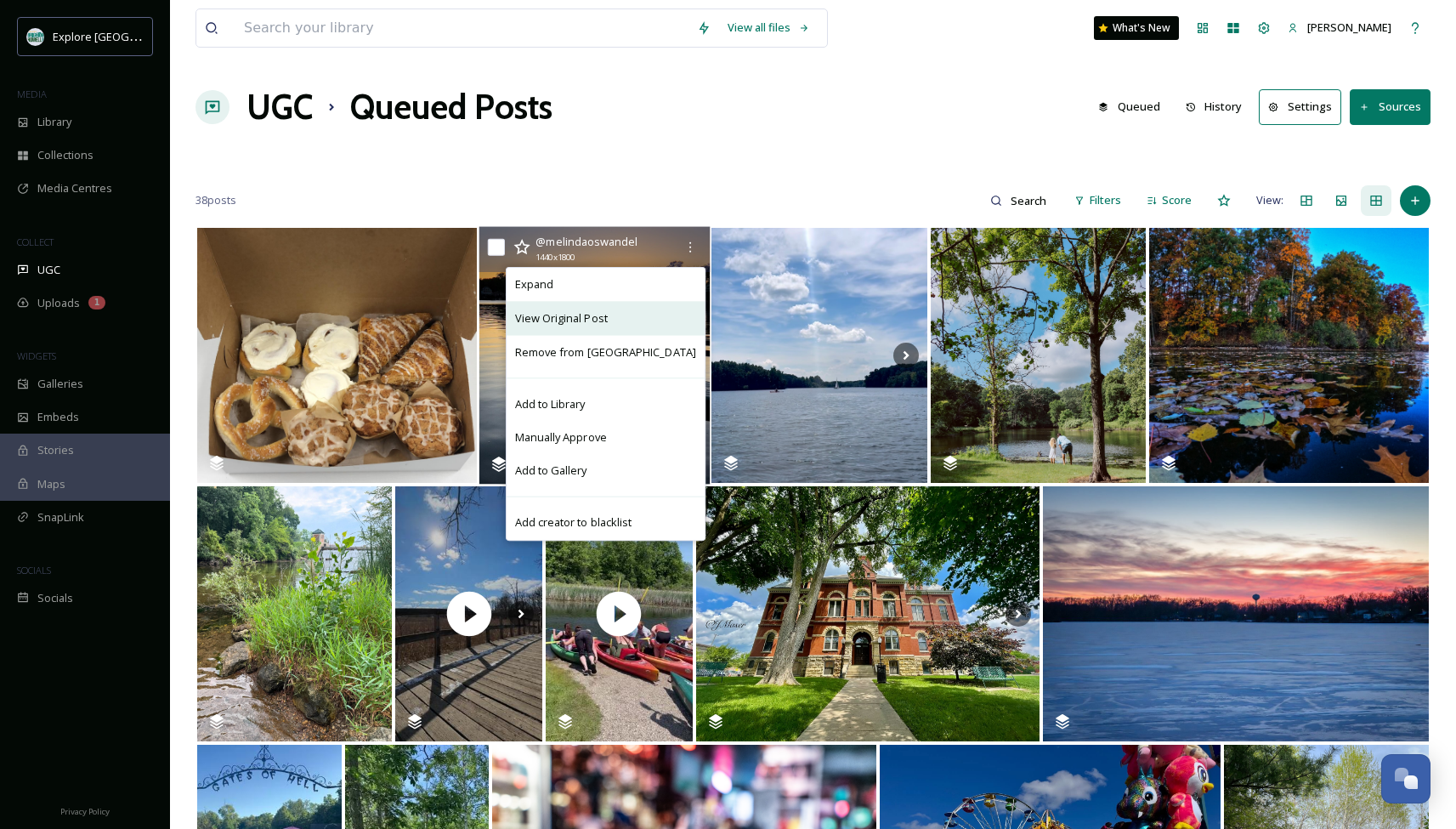
click at [607, 323] on span "View Original Post" at bounding box center [560, 319] width 93 height 16
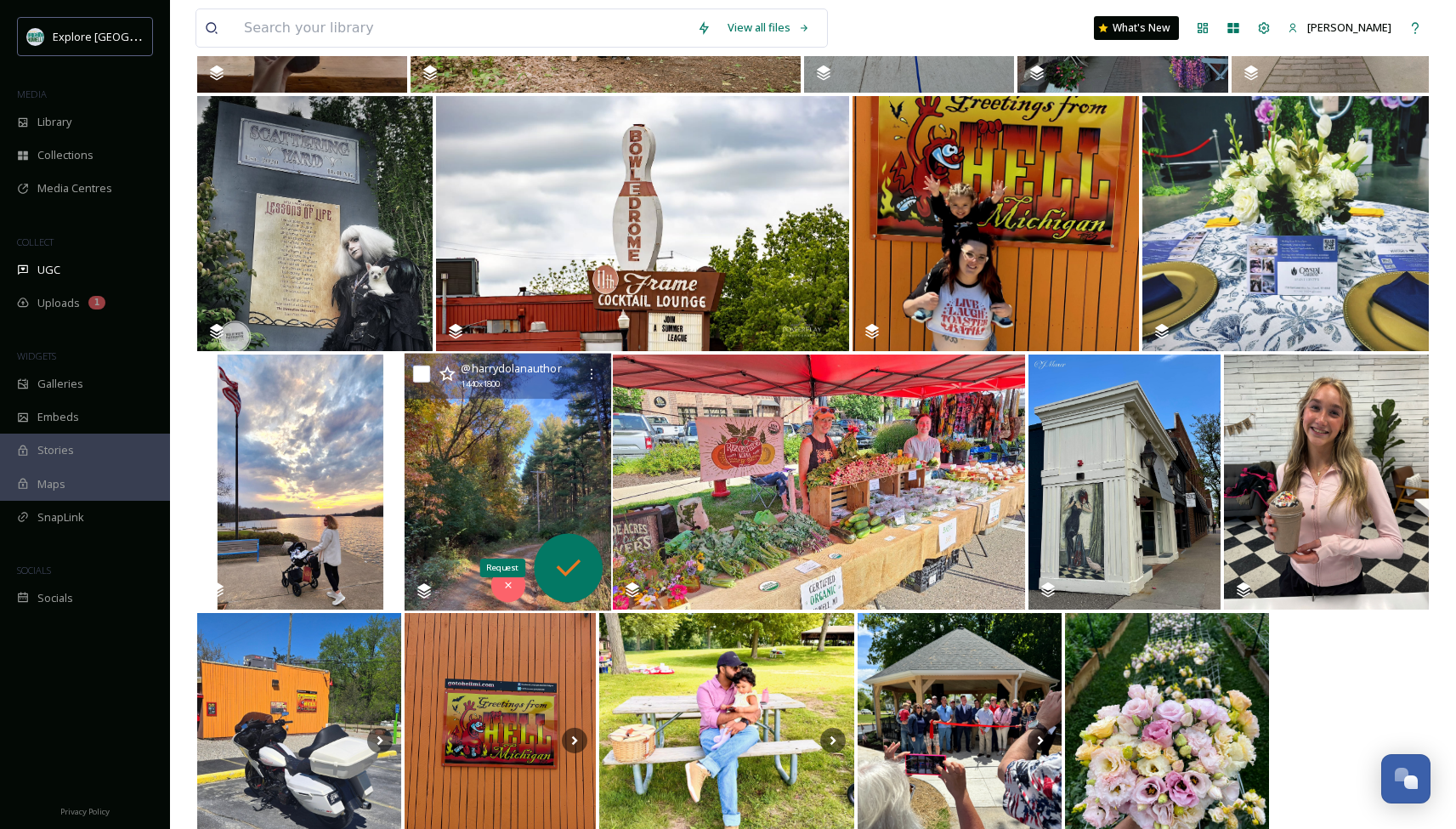
scroll to position [1442, 0]
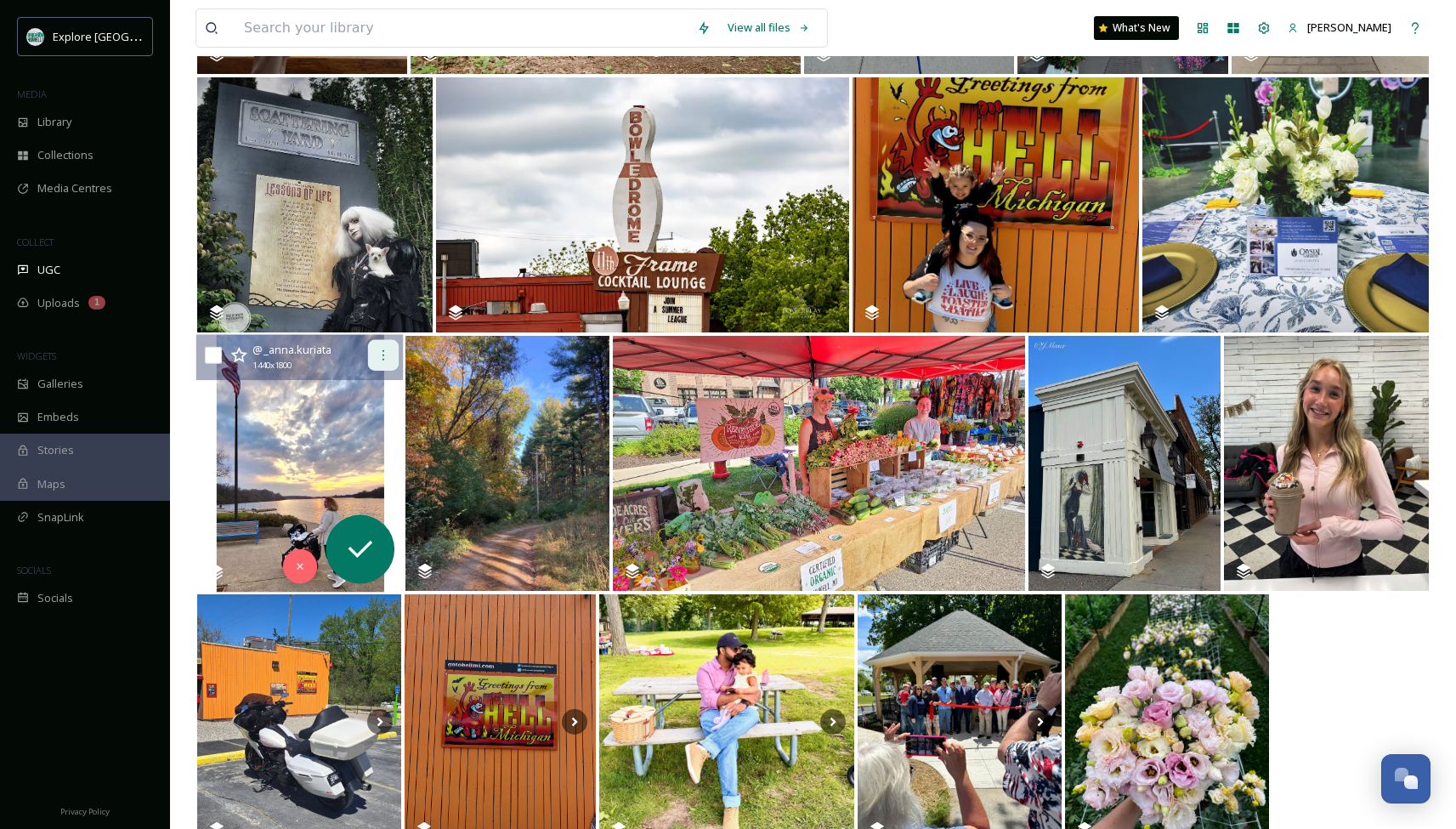
click at [389, 355] on icon at bounding box center [383, 355] width 13 height 13
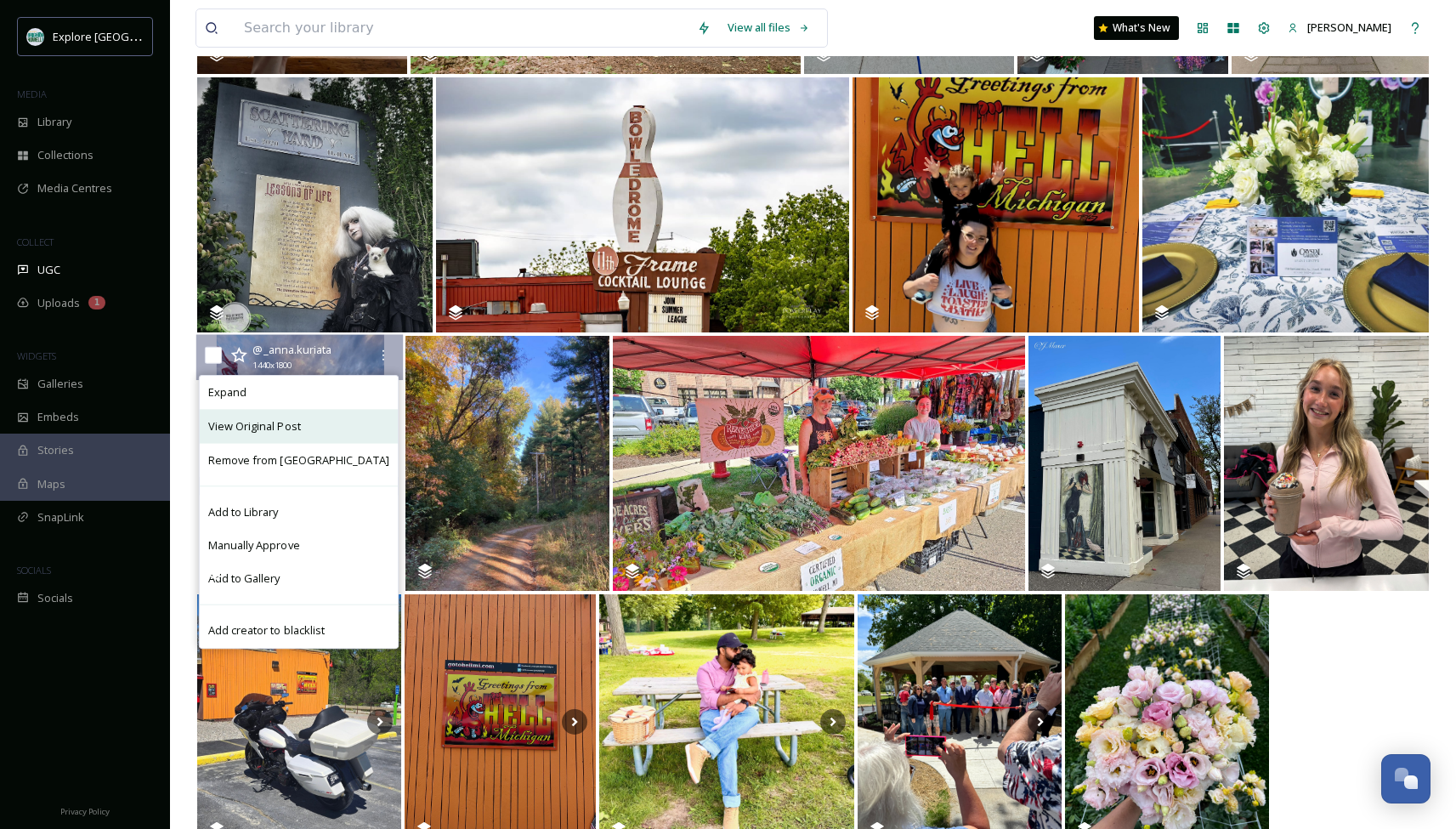
click at [301, 428] on span "View Original Post" at bounding box center [255, 426] width 93 height 16
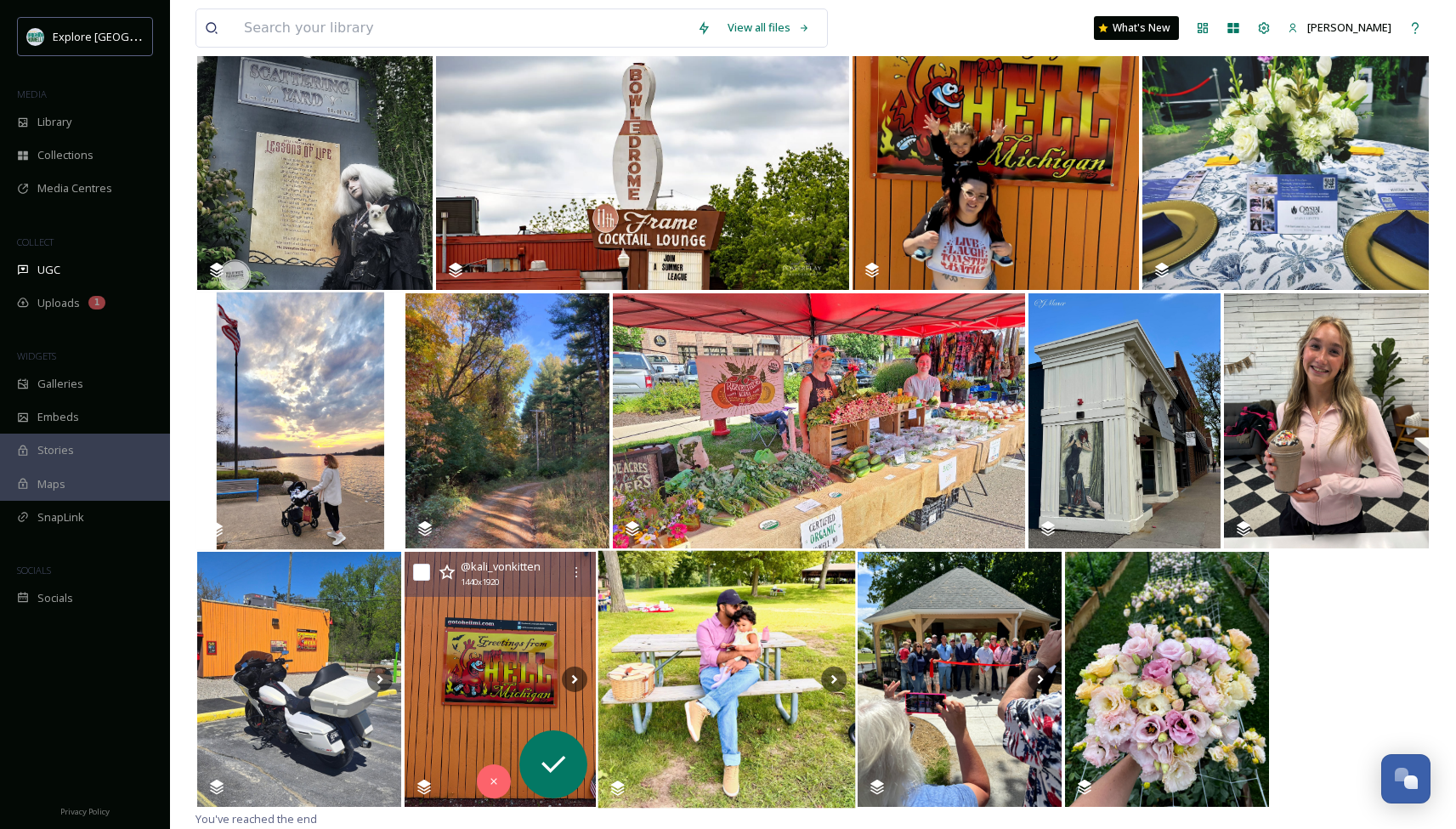
scroll to position [1485, 0]
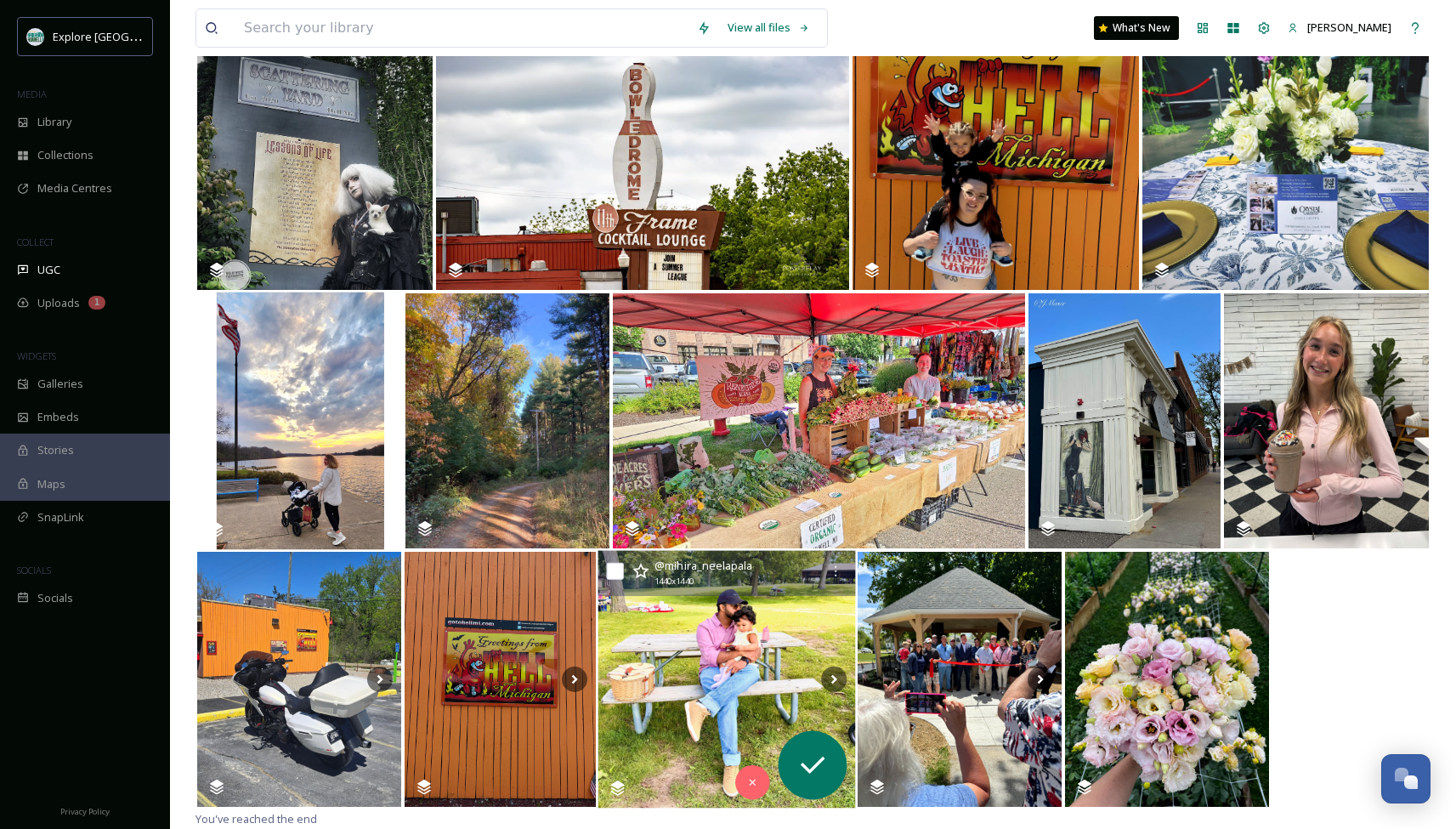
click at [700, 683] on img at bounding box center [728, 679] width 258 height 258
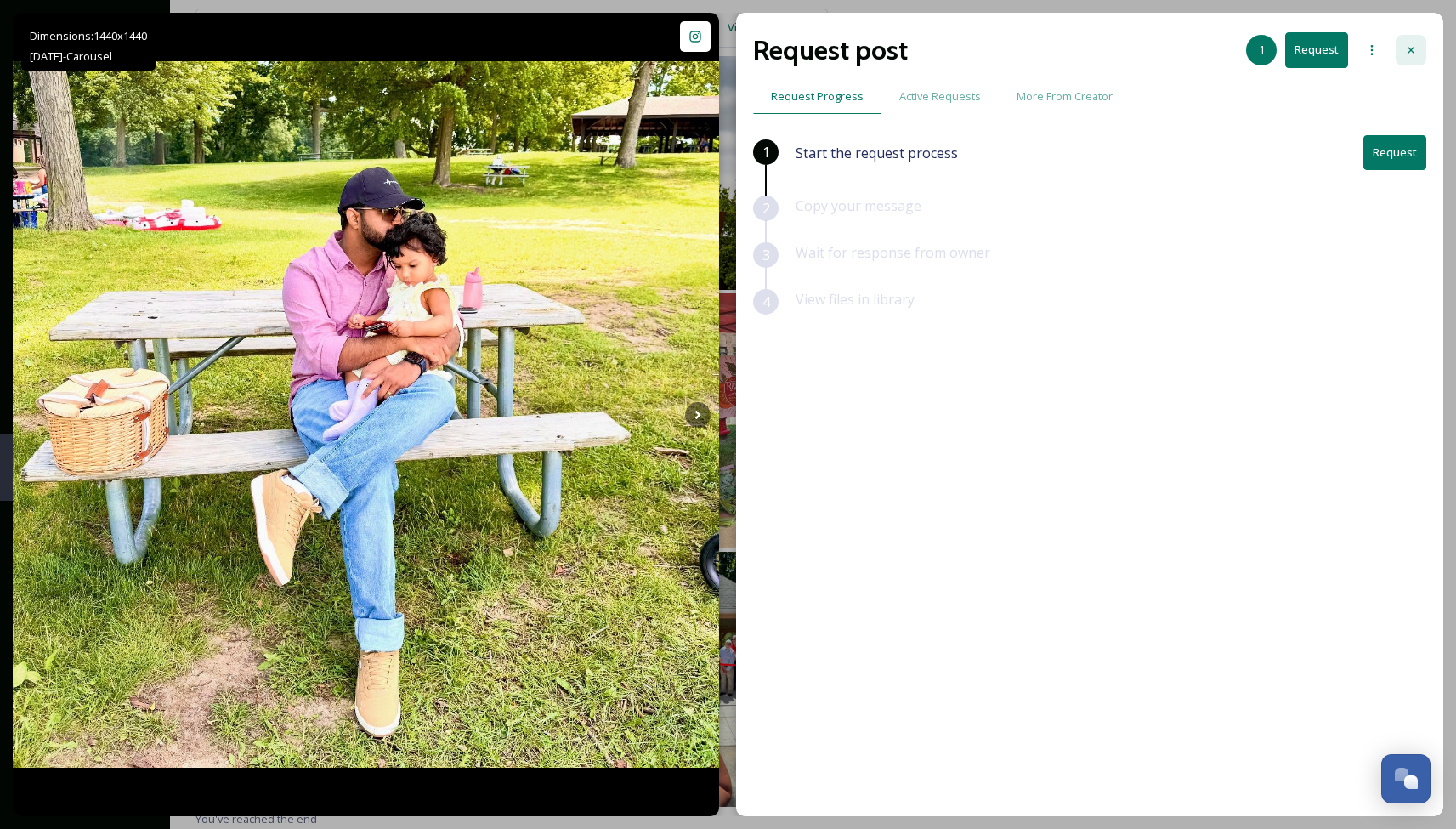
click at [1418, 55] on div at bounding box center [1410, 50] width 30 height 30
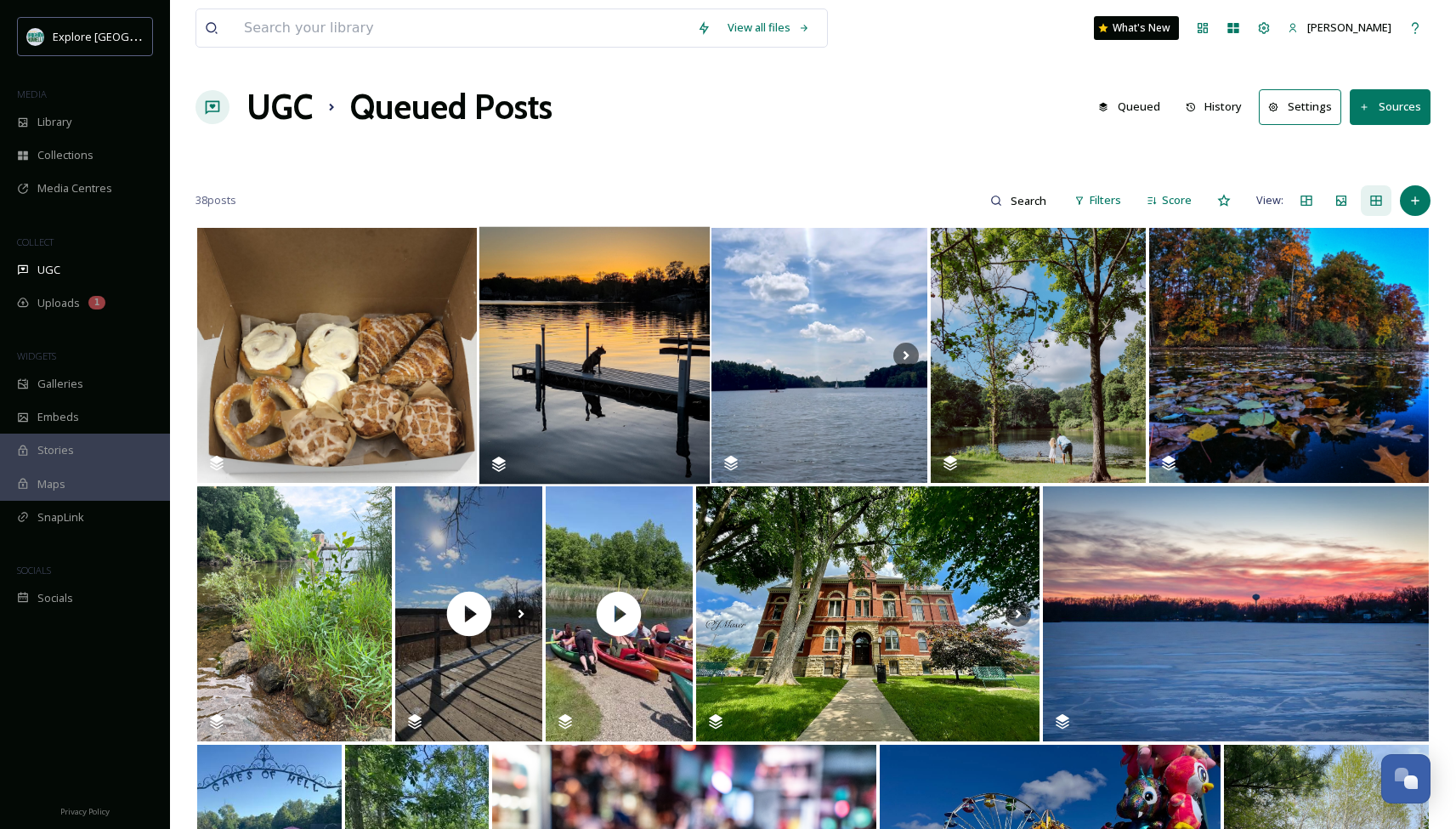
click at [290, 105] on h1 "UGC" at bounding box center [279, 107] width 66 height 51
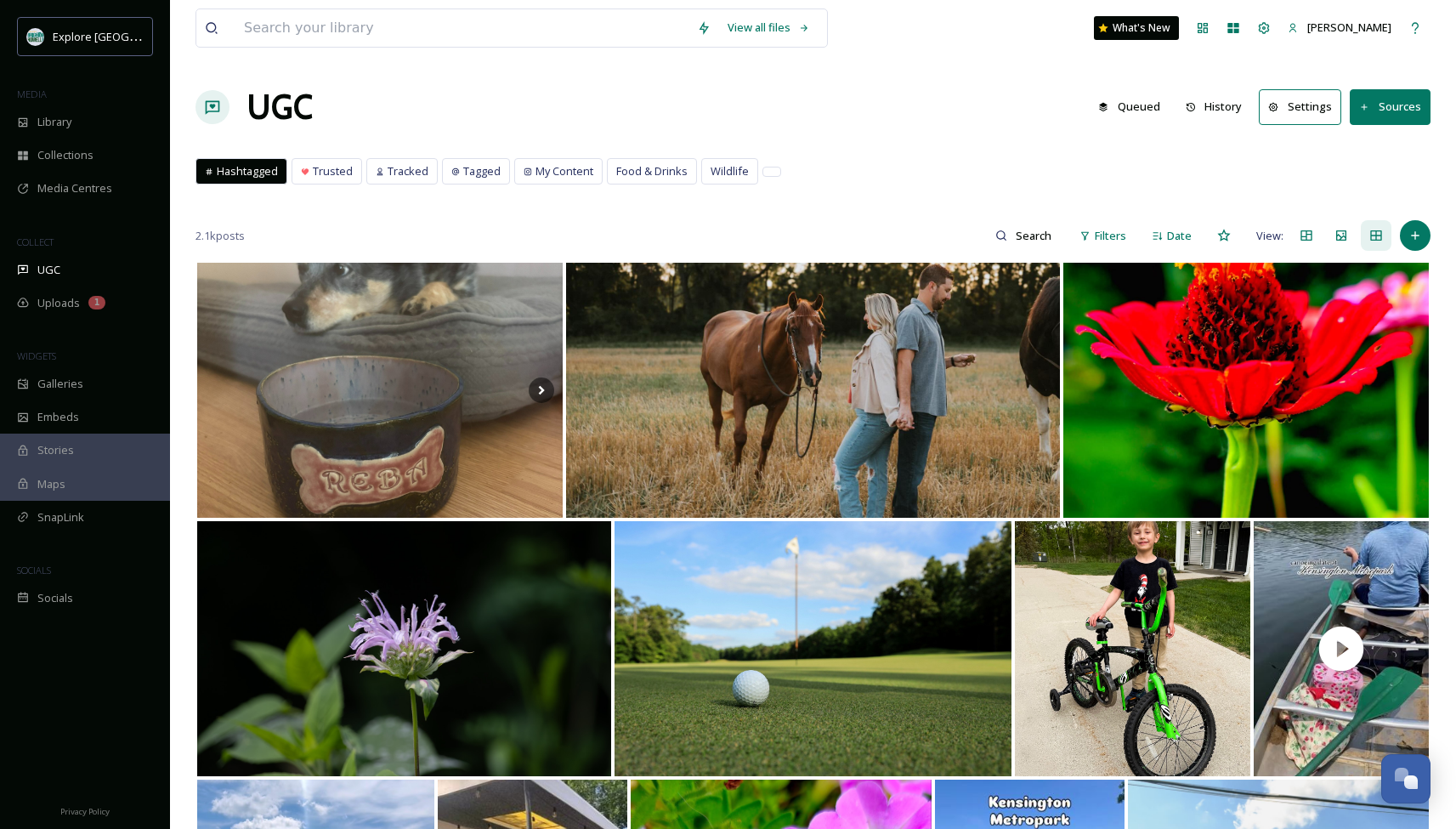
click at [1216, 106] on button "History" at bounding box center [1213, 107] width 74 height 33
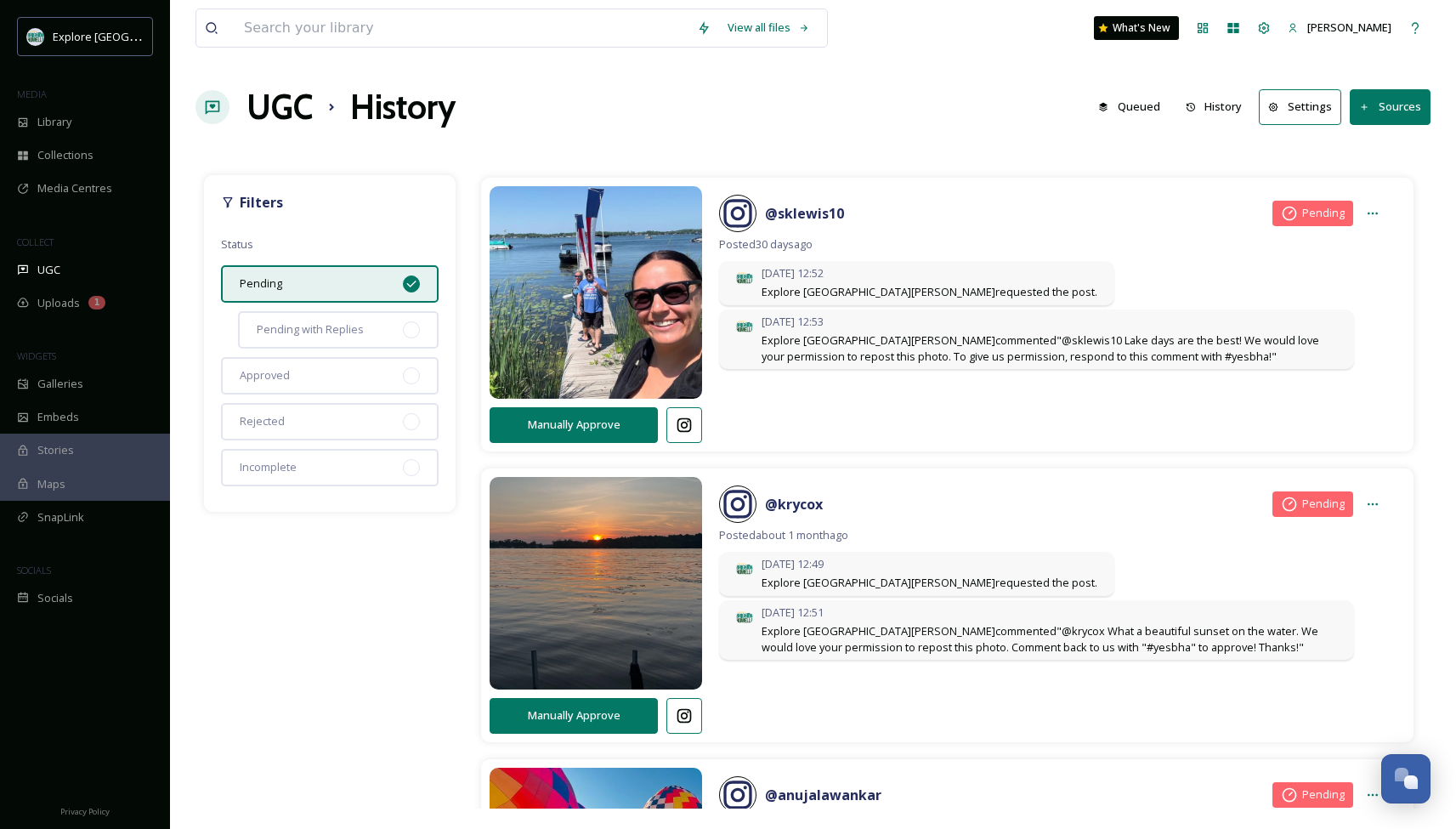
scroll to position [1761, 0]
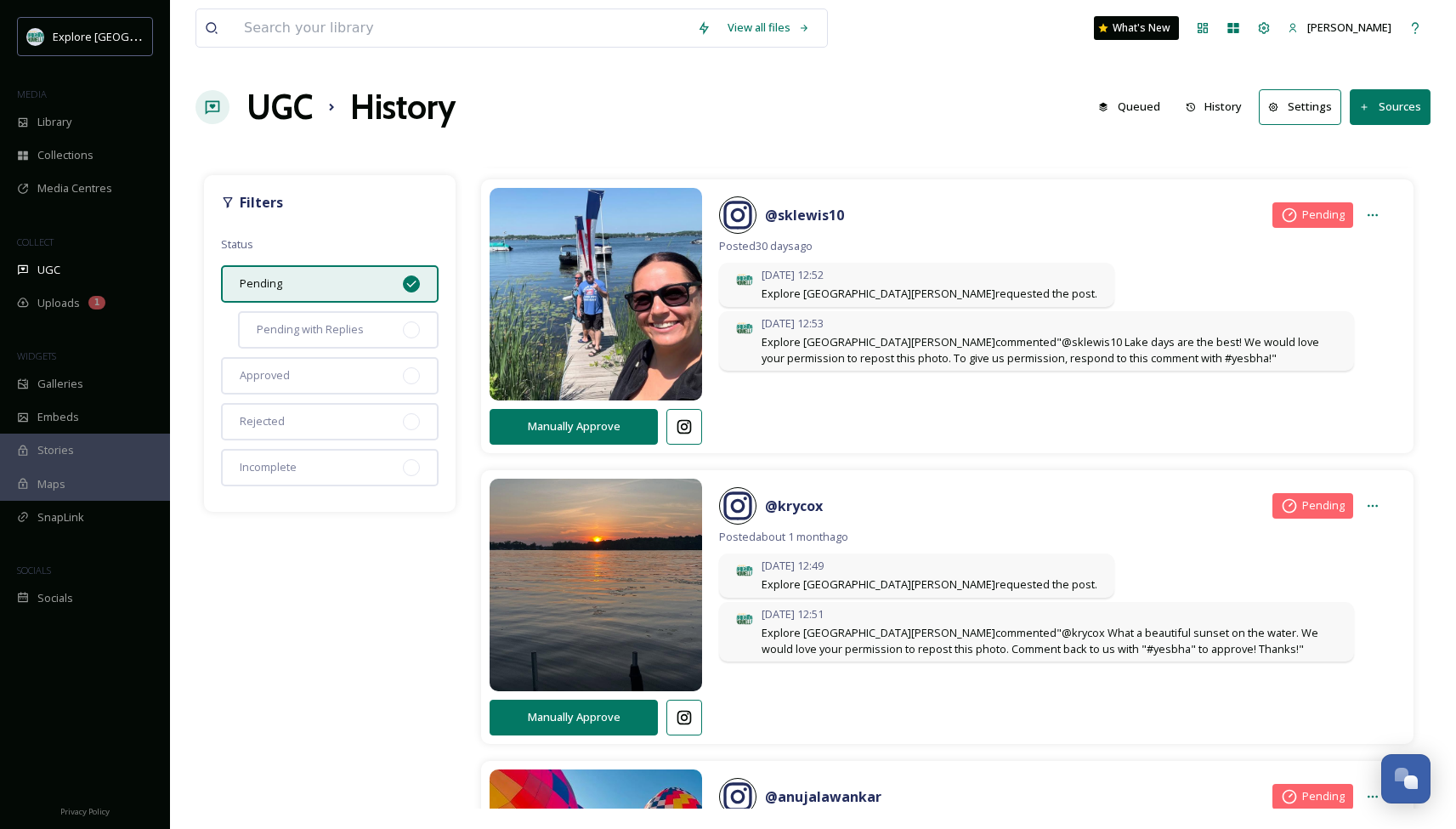
click at [410, 282] on icon at bounding box center [411, 284] width 13 height 13
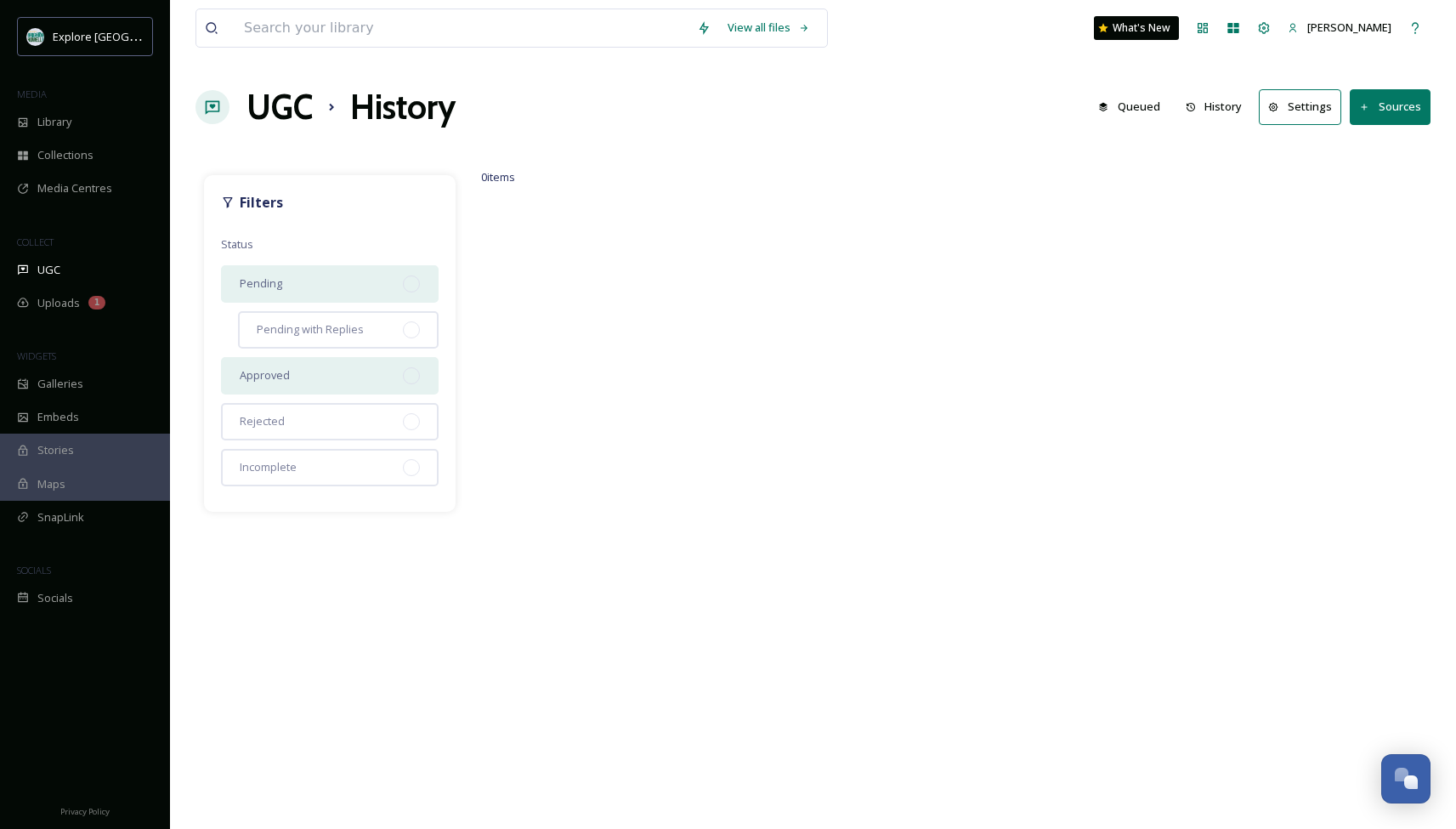
click at [411, 379] on div at bounding box center [411, 375] width 17 height 17
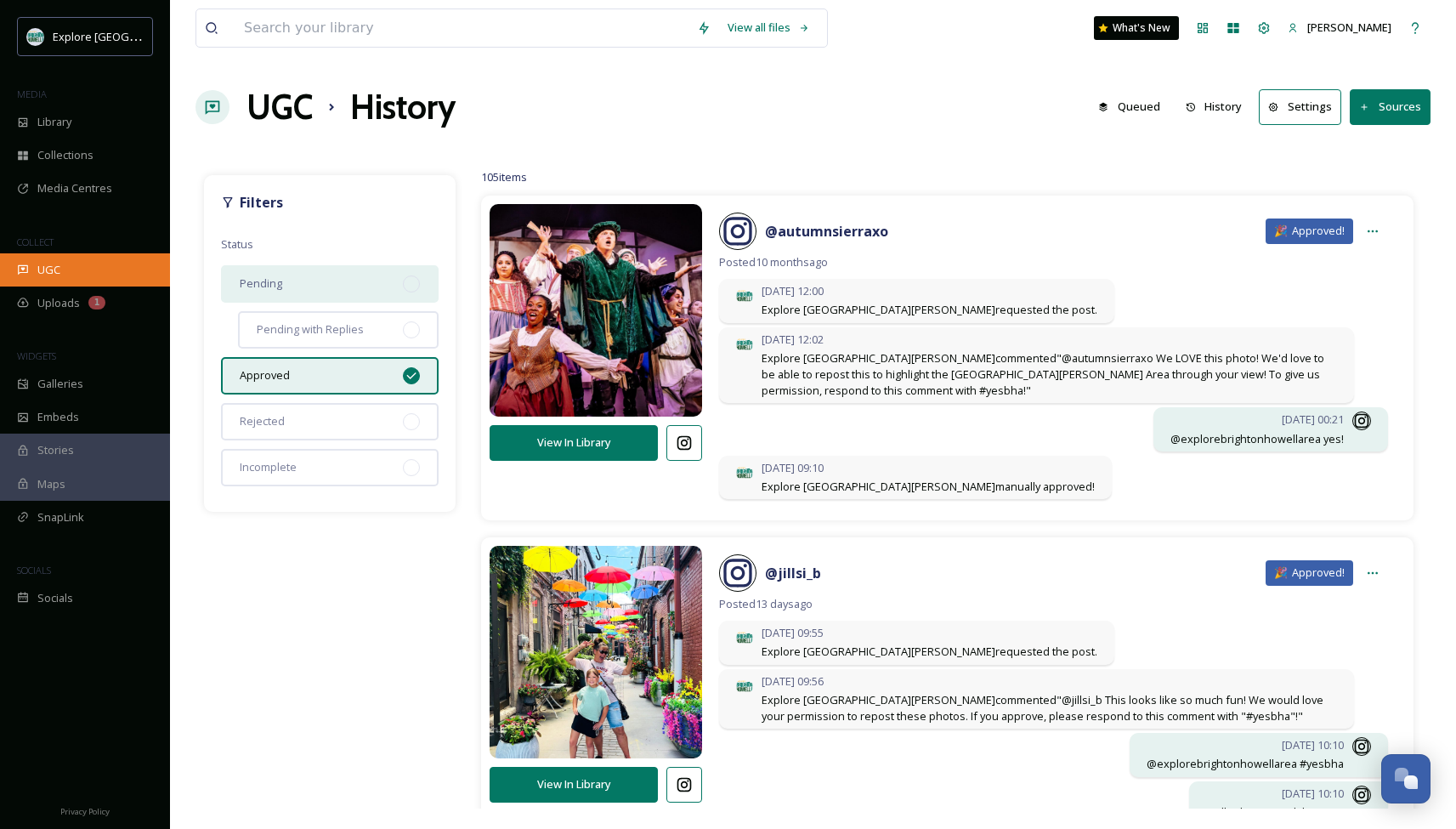
click at [104, 275] on div "UGC" at bounding box center [85, 269] width 170 height 33
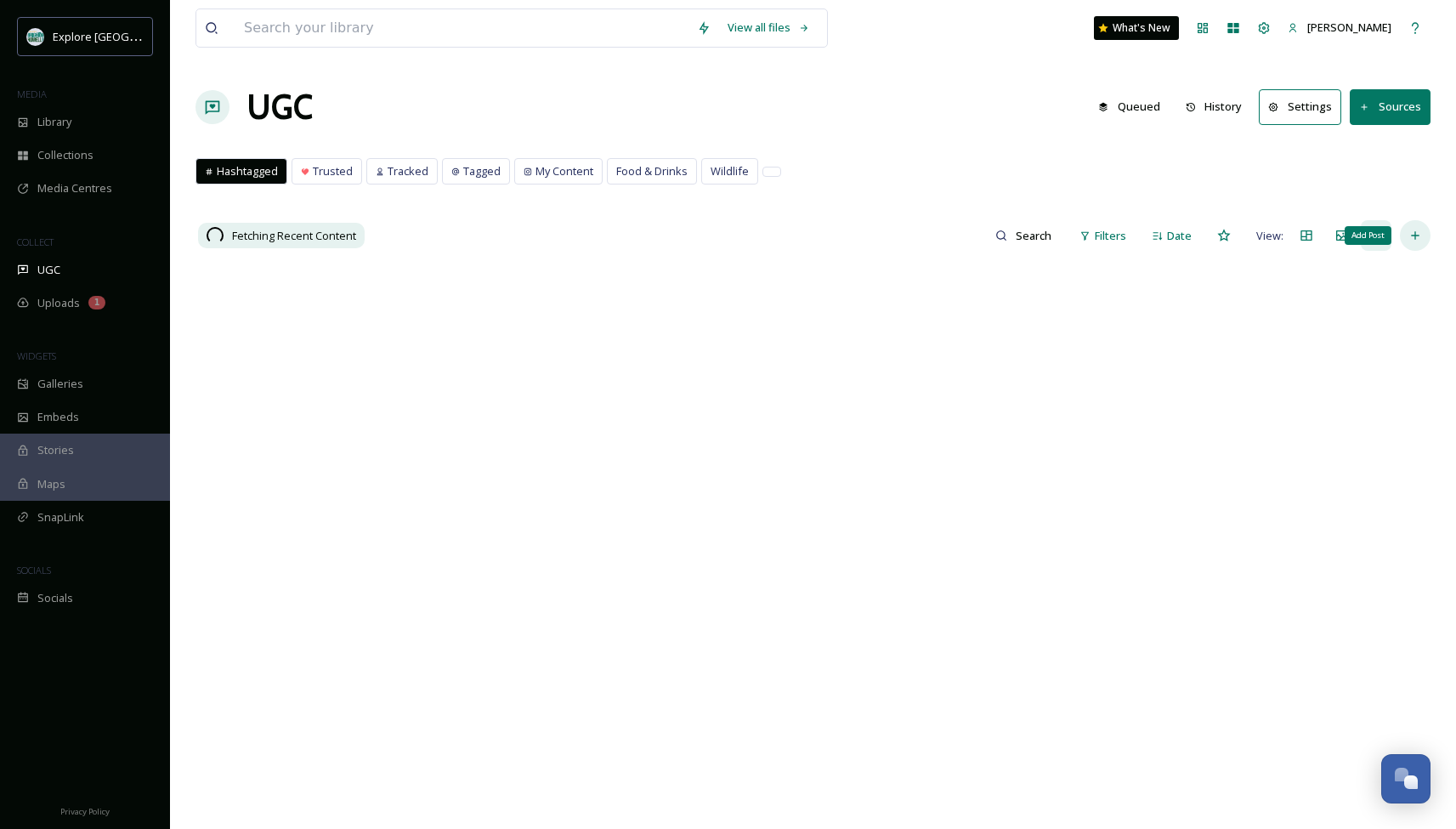
click at [1413, 244] on div "Add Post" at bounding box center [1415, 235] width 30 height 30
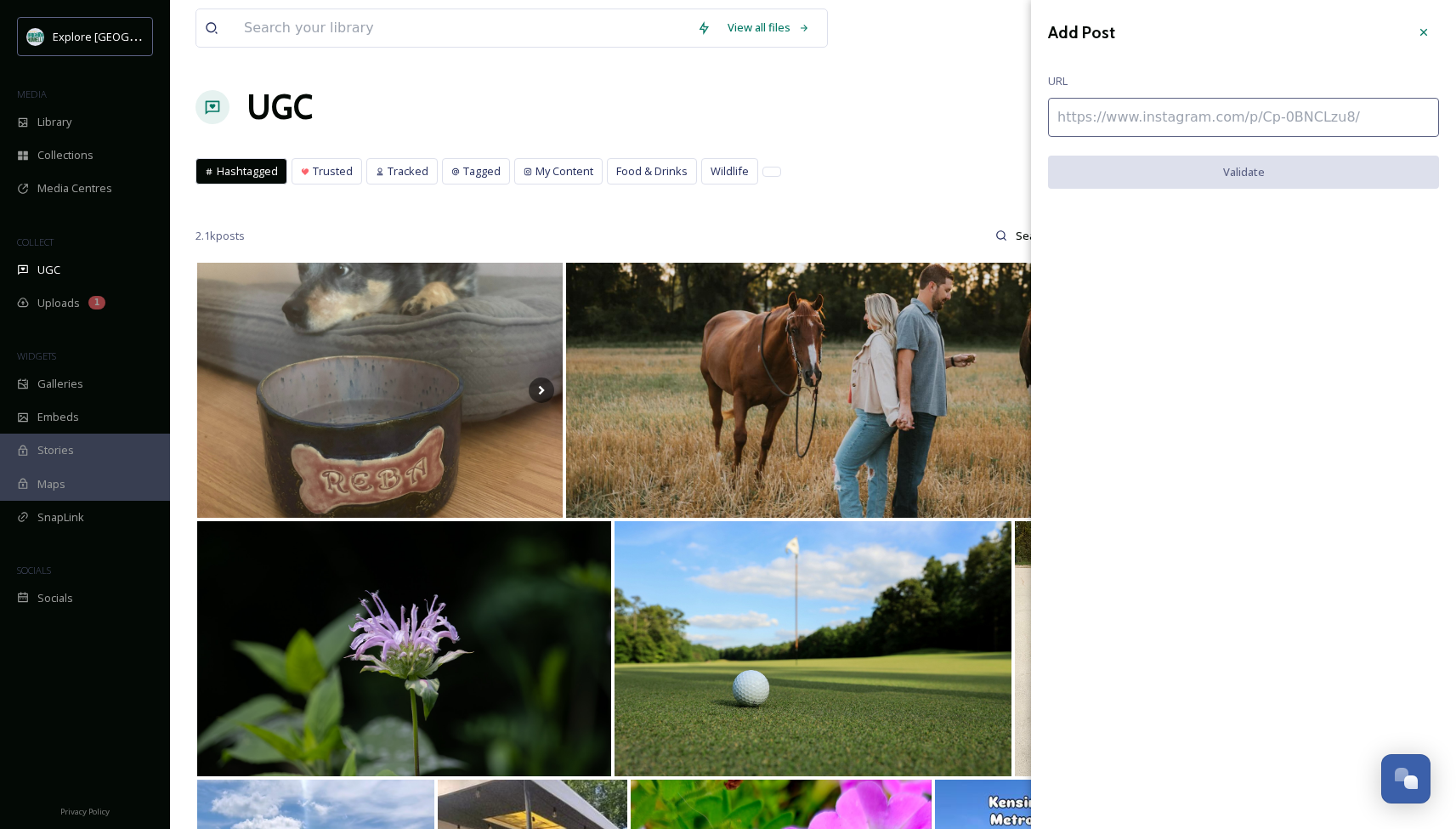
click at [1222, 125] on input at bounding box center [1243, 117] width 391 height 39
paste input "[URL][DOMAIN_NAME]"
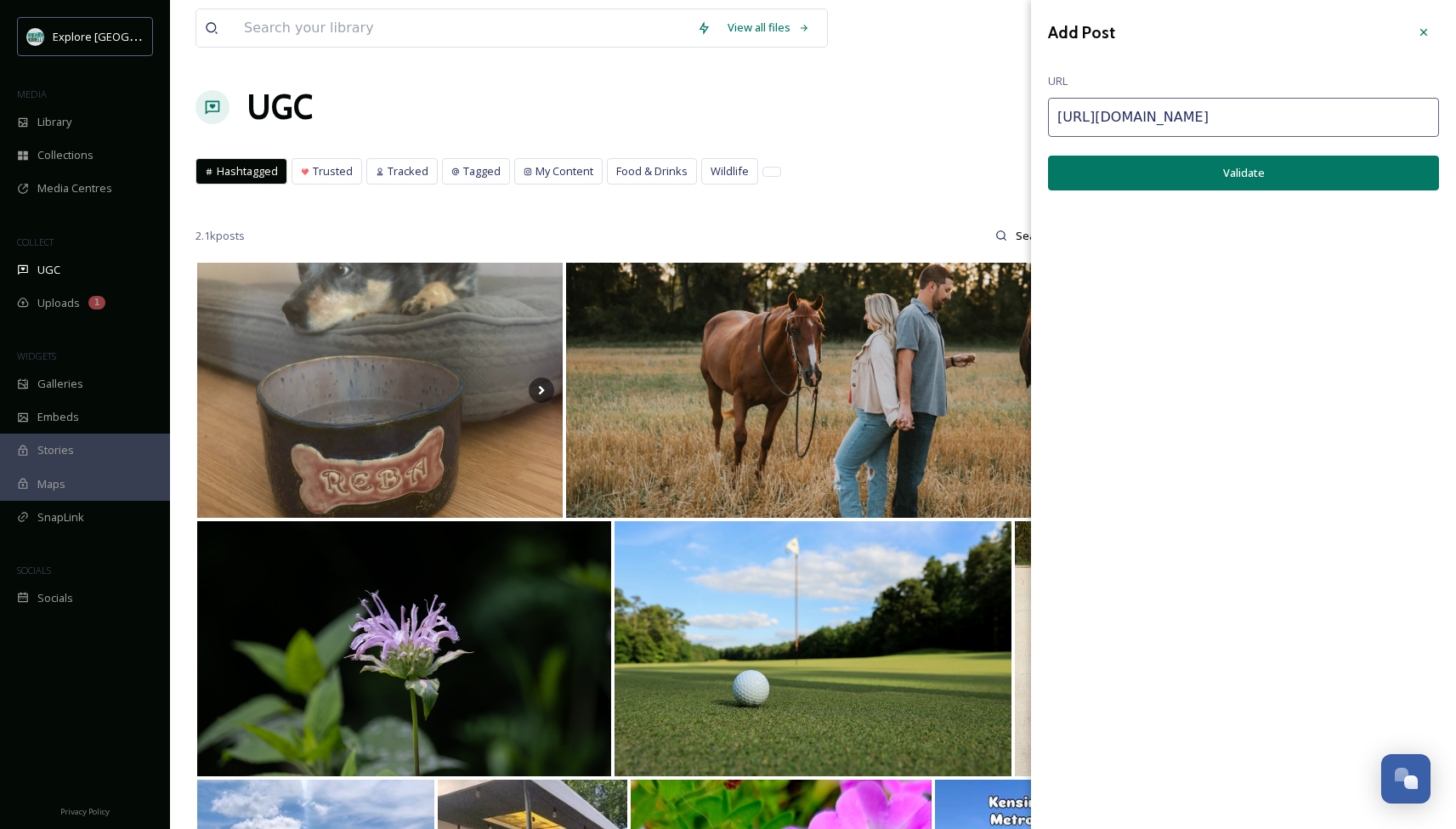
click at [1277, 167] on button "Validate" at bounding box center [1243, 173] width 391 height 35
click at [1274, 174] on button "Add Post" at bounding box center [1243, 173] width 391 height 35
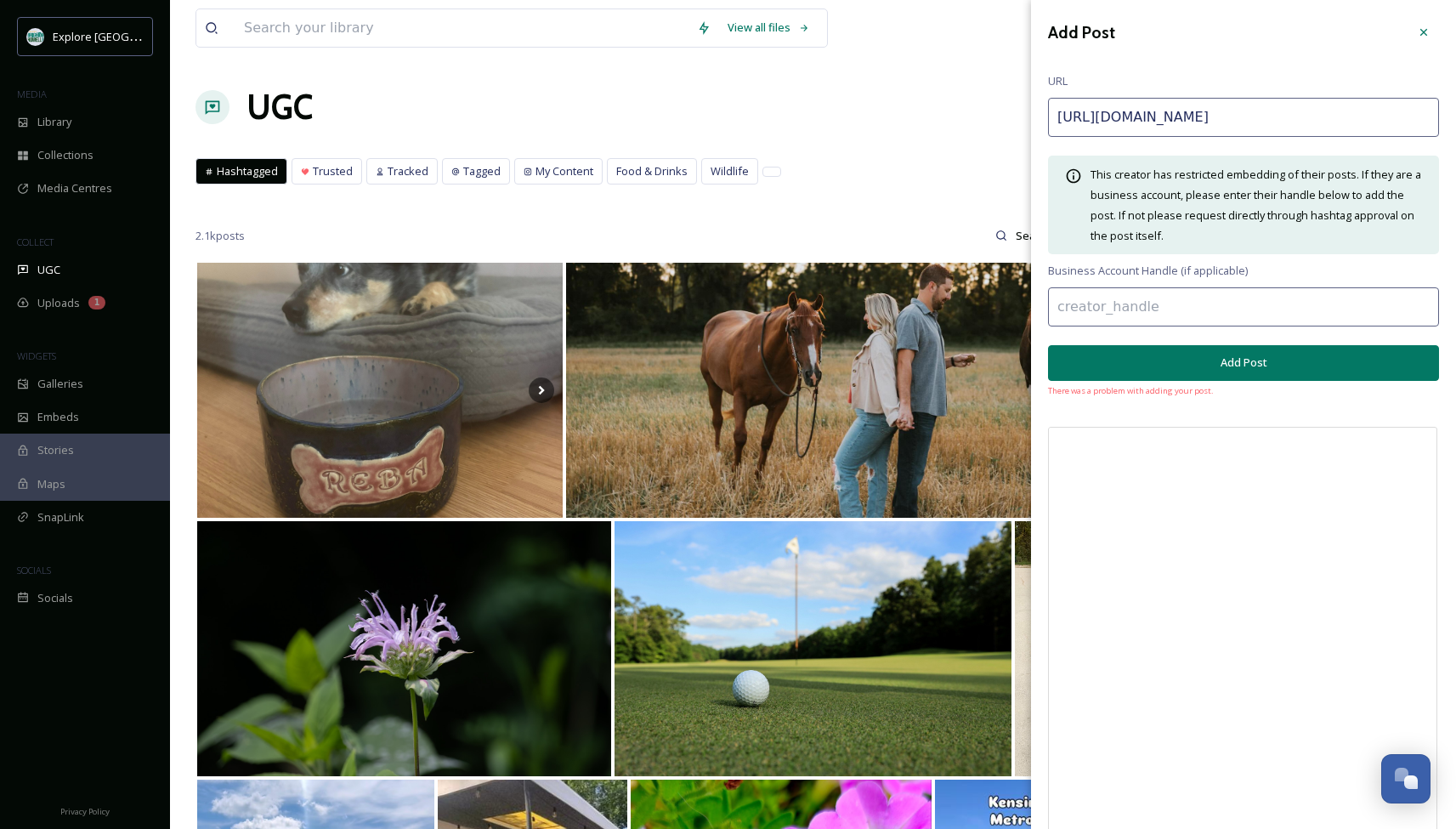
drag, startPoint x: 1352, startPoint y: 123, endPoint x: 750, endPoint y: 119, distance: 602.0
paste input "M3suwrS_lD"
type input "[URL][DOMAIN_NAME]"
click at [1190, 366] on button "Add Post" at bounding box center [1243, 363] width 391 height 35
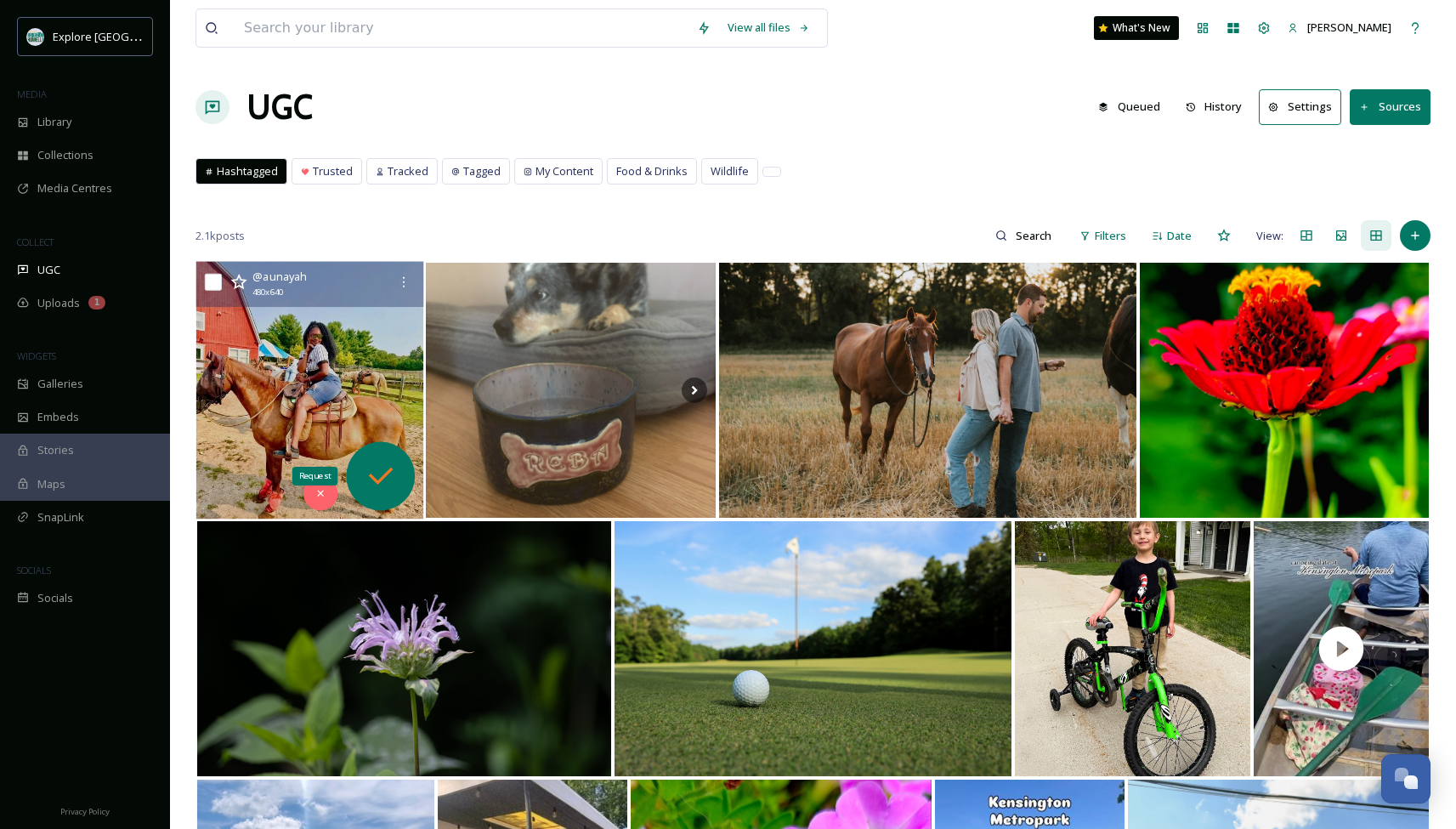
click at [375, 474] on icon at bounding box center [380, 476] width 34 height 34
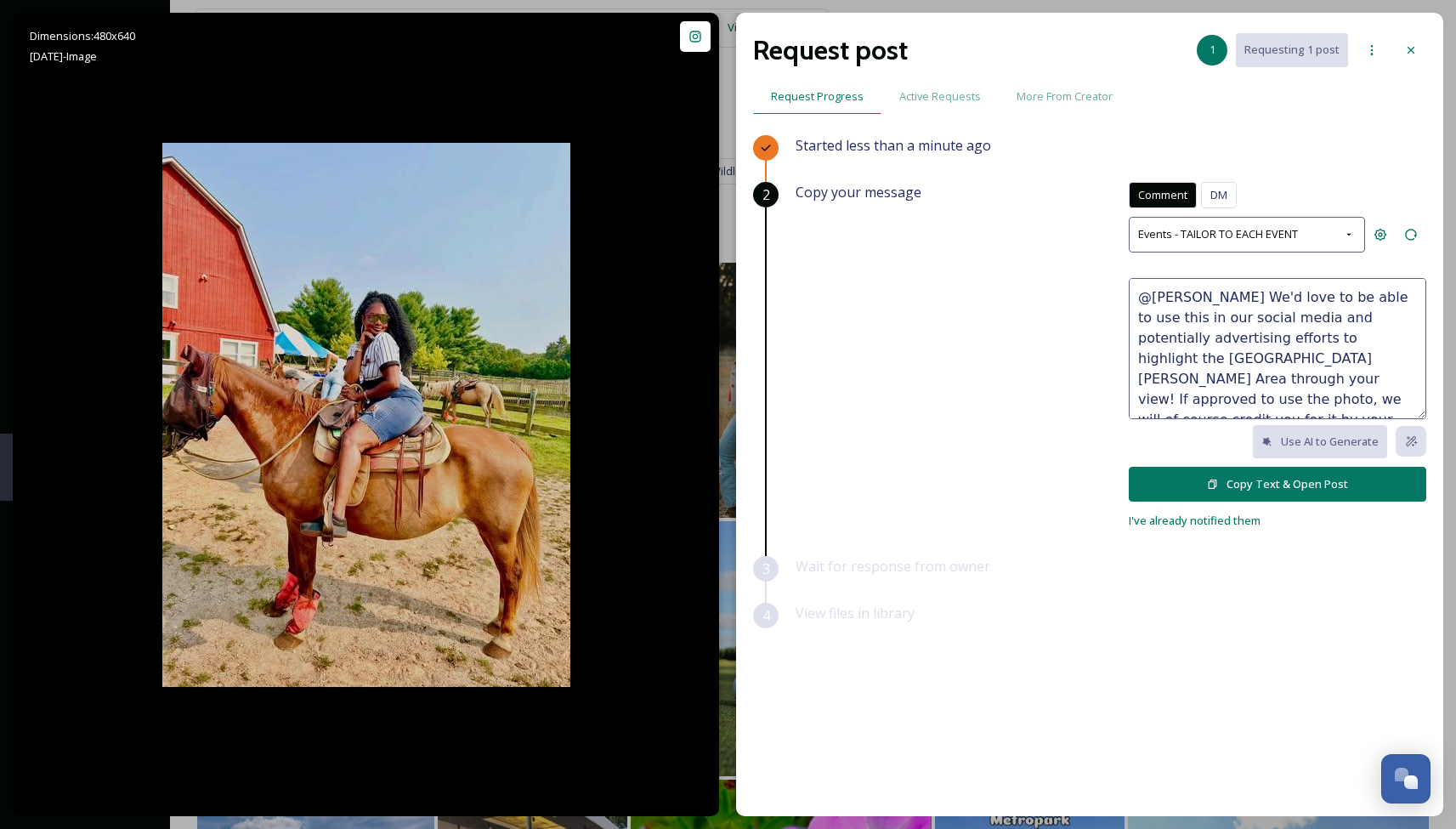
drag, startPoint x: 1205, startPoint y: 293, endPoint x: 1256, endPoint y: 397, distance: 115.8
click at [1256, 397] on textarea "@[PERSON_NAME] We'd love to be able to use this in our social media and potenti…" at bounding box center [1277, 349] width 297 height 141
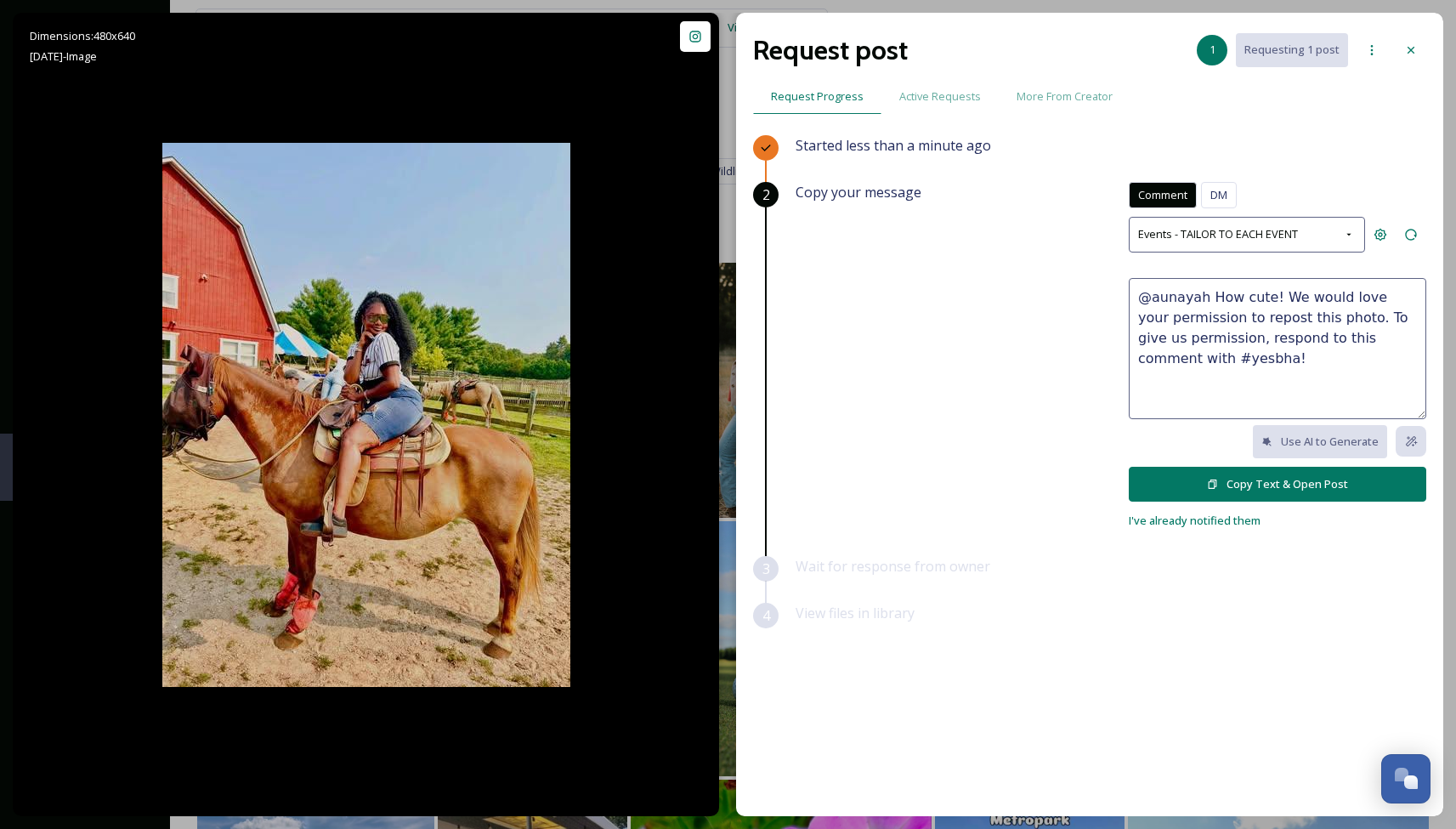
drag, startPoint x: 1205, startPoint y: 337, endPoint x: 1131, endPoint y: 336, distance: 74.0
click at [1131, 336] on textarea "@aunayah How cute! We would love your permission to repost this photo. To give …" at bounding box center [1277, 349] width 297 height 141
click at [1250, 364] on textarea "@aunayah How cute! We would love your permission to repost this photo. To give …" at bounding box center [1277, 349] width 297 height 141
click at [1264, 298] on textarea "@aunayah How cute! We would love your permission to repost this photo. To give …" at bounding box center [1277, 349] width 297 height 141
drag, startPoint x: 1272, startPoint y: 294, endPoint x: 1210, endPoint y: 294, distance: 62.0
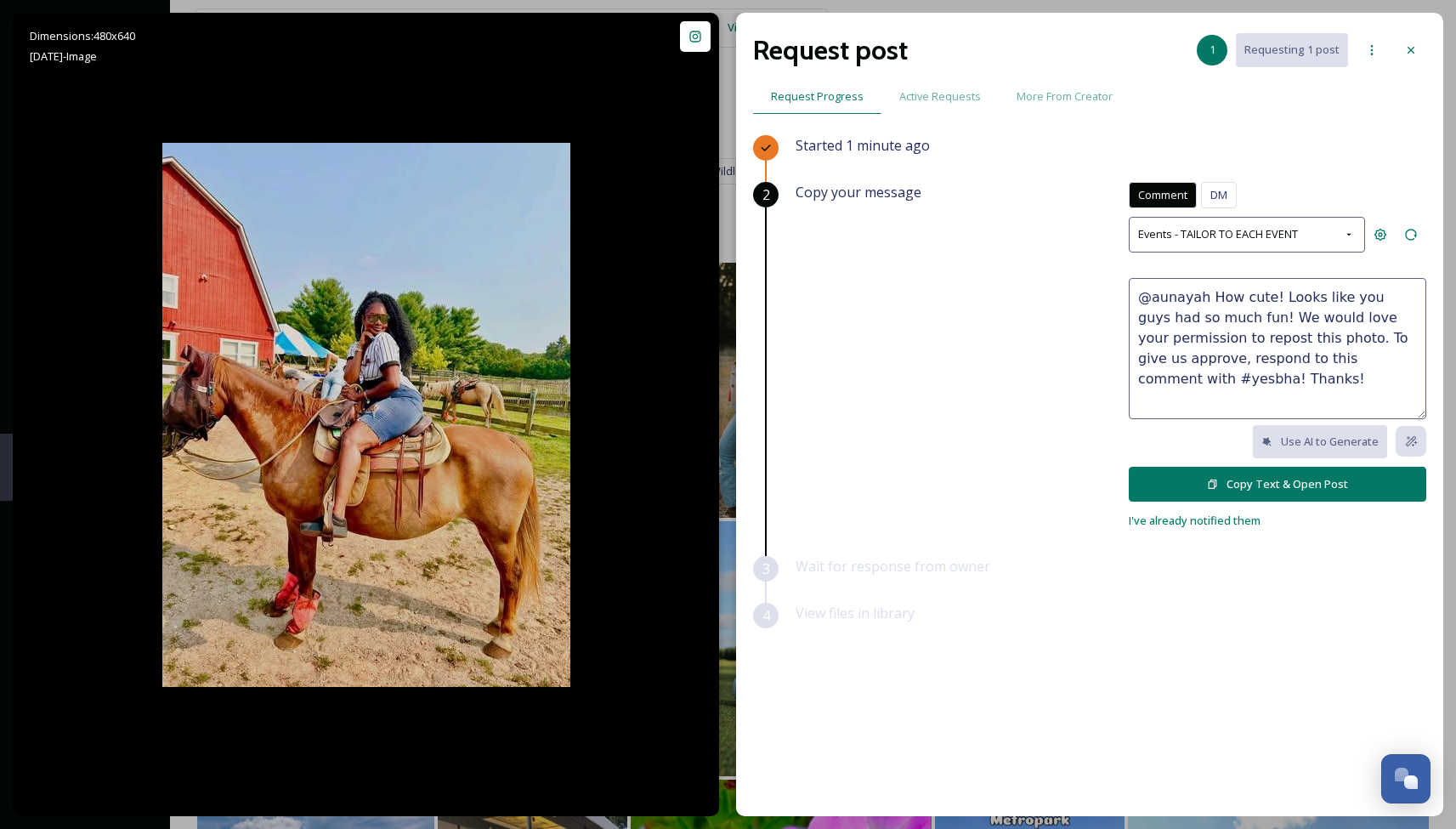
click at [1210, 294] on textarea "@aunayah How cute! Looks like you guys had so much fun! We would love your perm…" at bounding box center [1277, 349] width 297 height 141
type textarea "@aunayah Looks like you guys had so much fun! We would love your permission to …"
click at [1253, 481] on button "Copy Text & Open Post" at bounding box center [1277, 483] width 297 height 35
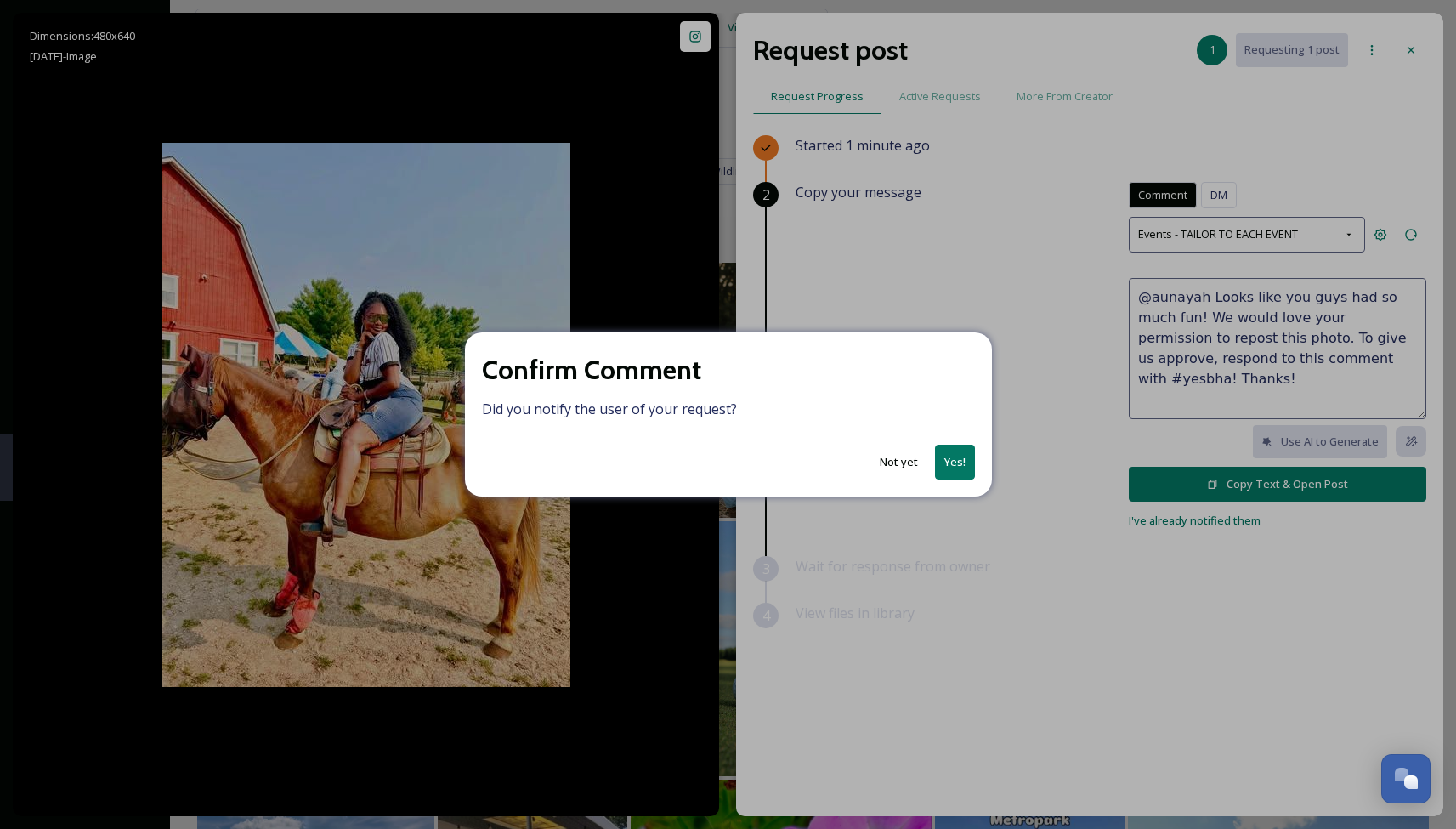
click at [898, 463] on button "Not yet" at bounding box center [898, 462] width 55 height 33
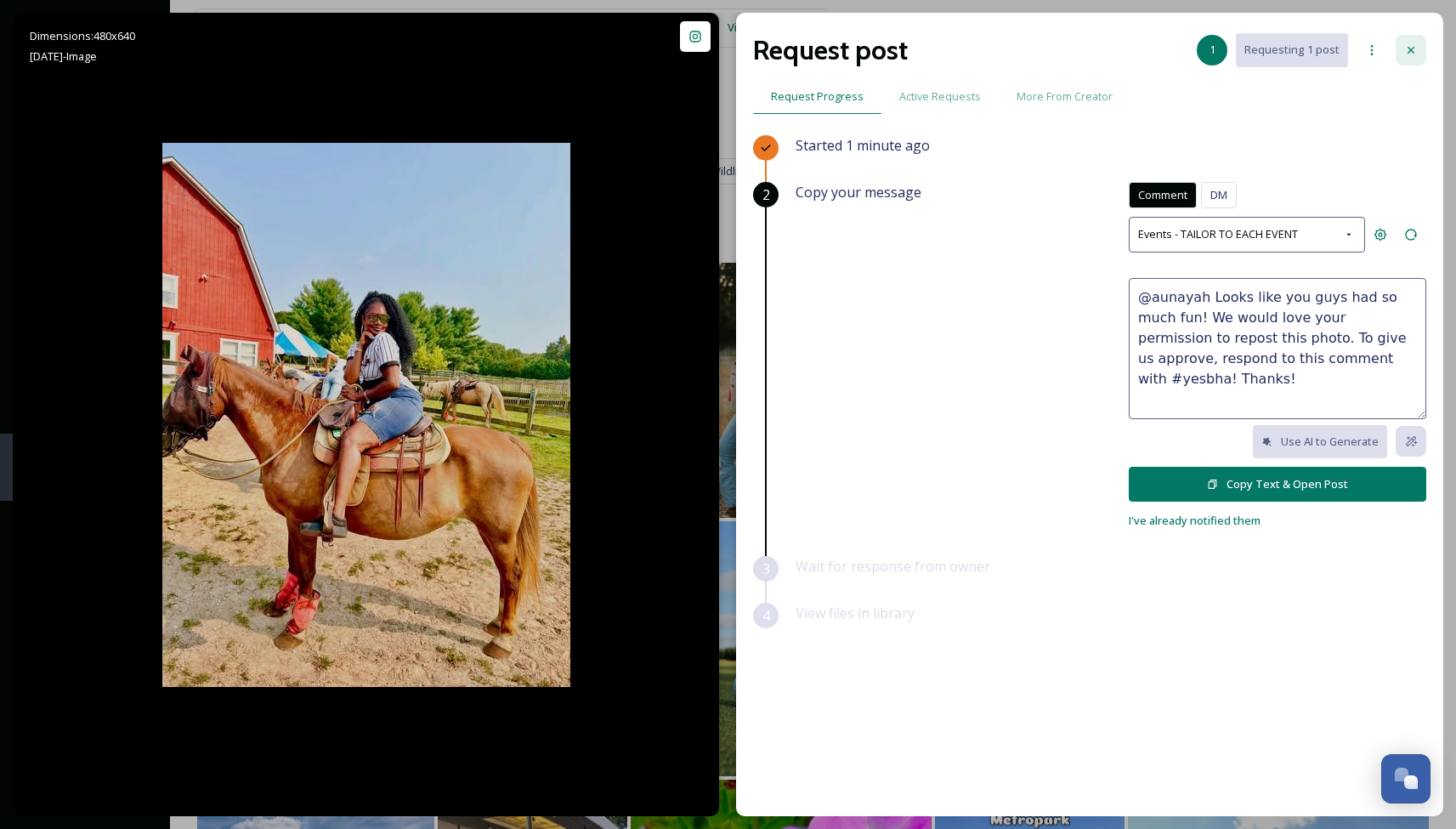
click at [1414, 47] on icon at bounding box center [1410, 49] width 13 height 13
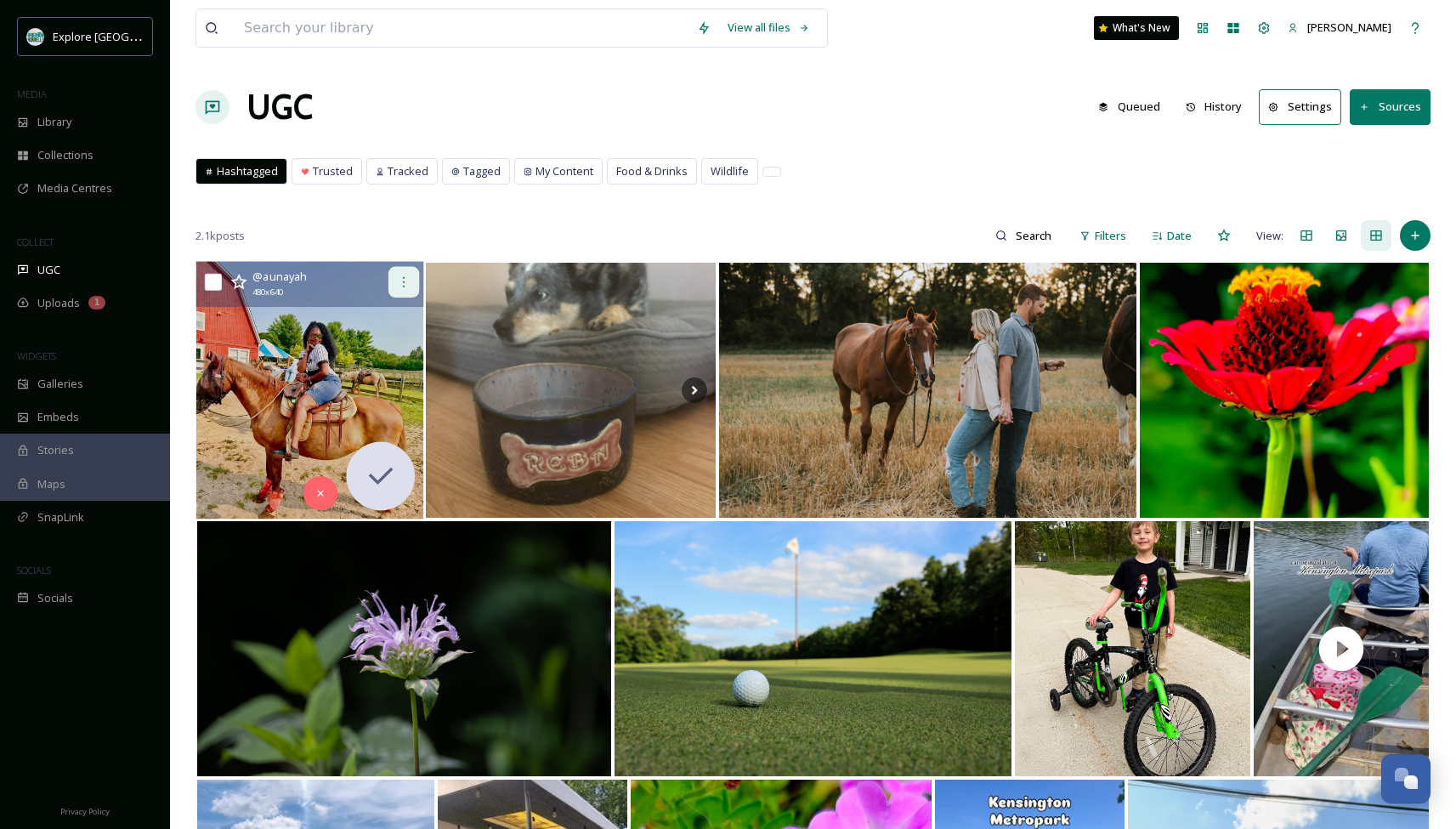
click at [409, 291] on div at bounding box center [404, 282] width 30 height 30
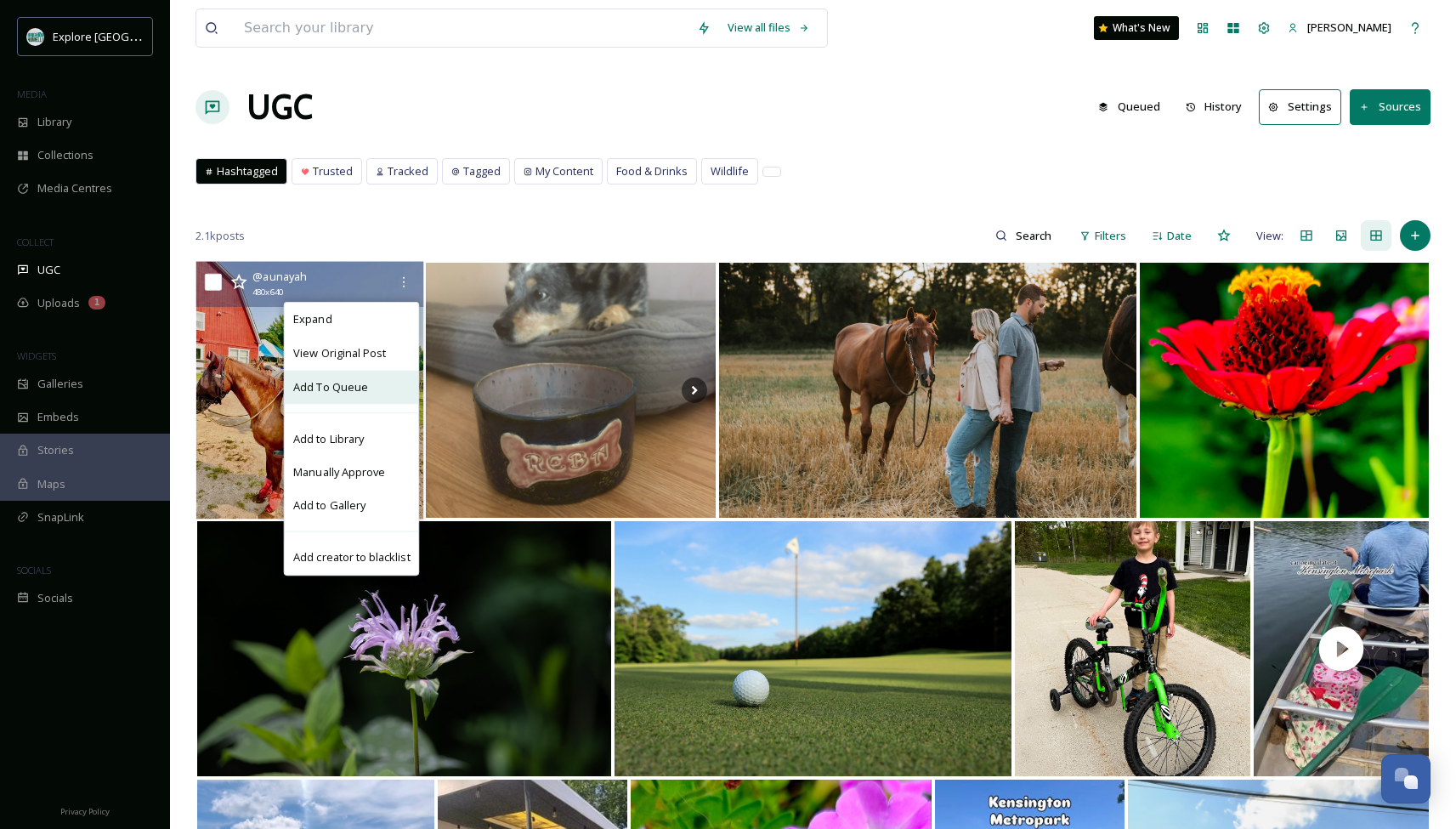
click at [359, 389] on span "Add To Queue" at bounding box center [331, 388] width 75 height 16
